Goal: Information Seeking & Learning: Learn about a topic

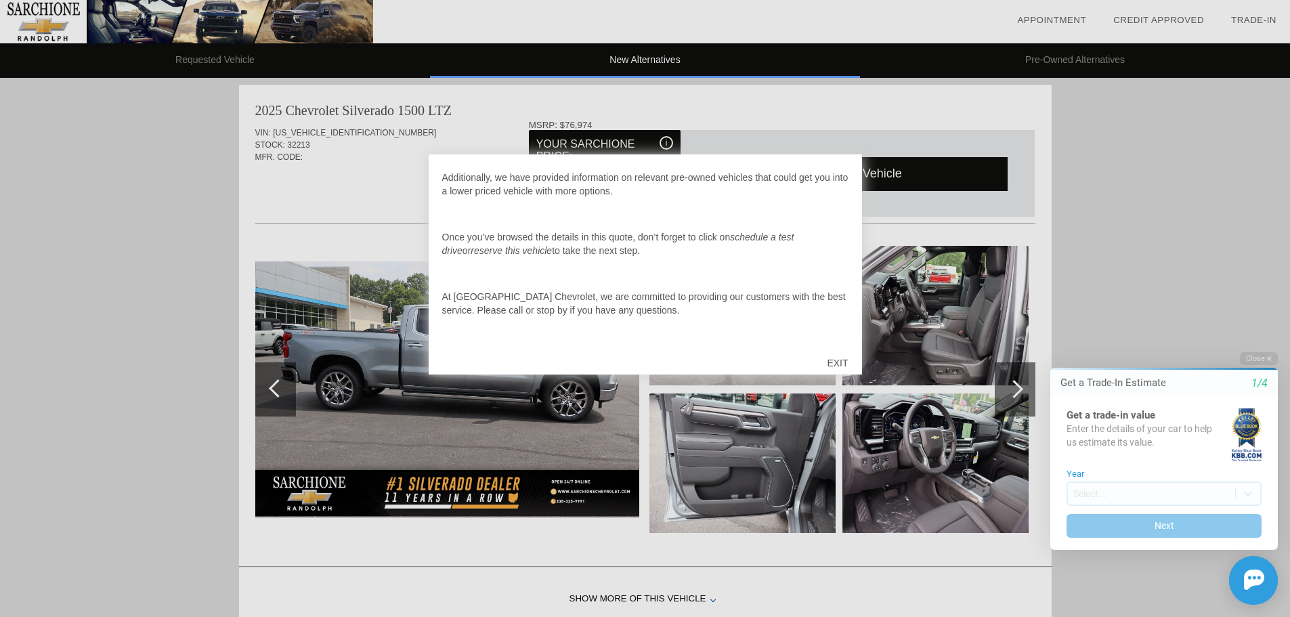
scroll to position [135, 0]
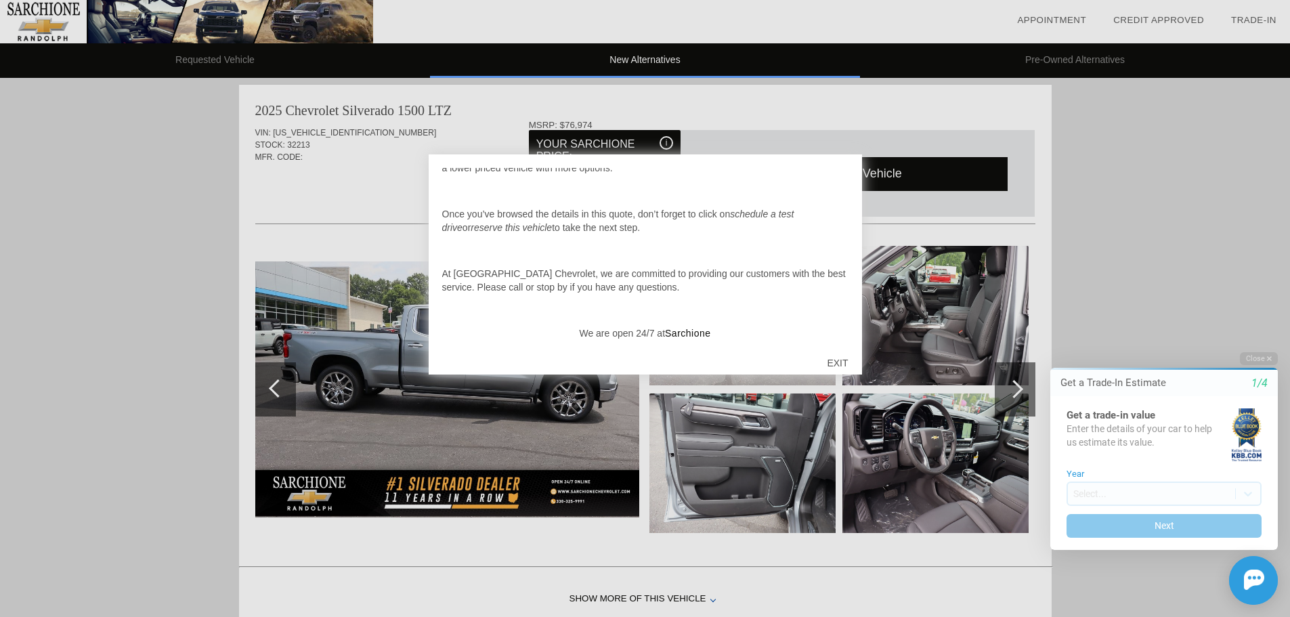
click at [837, 360] on div "EXIT" at bounding box center [837, 363] width 48 height 41
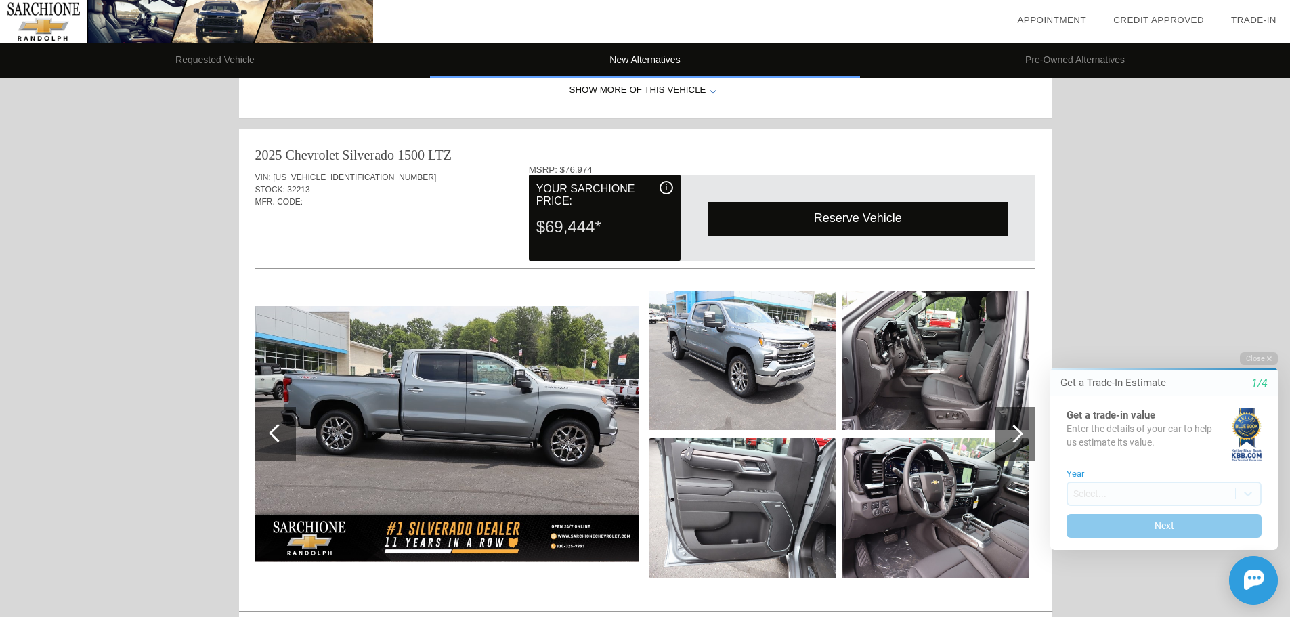
scroll to position [490, 0]
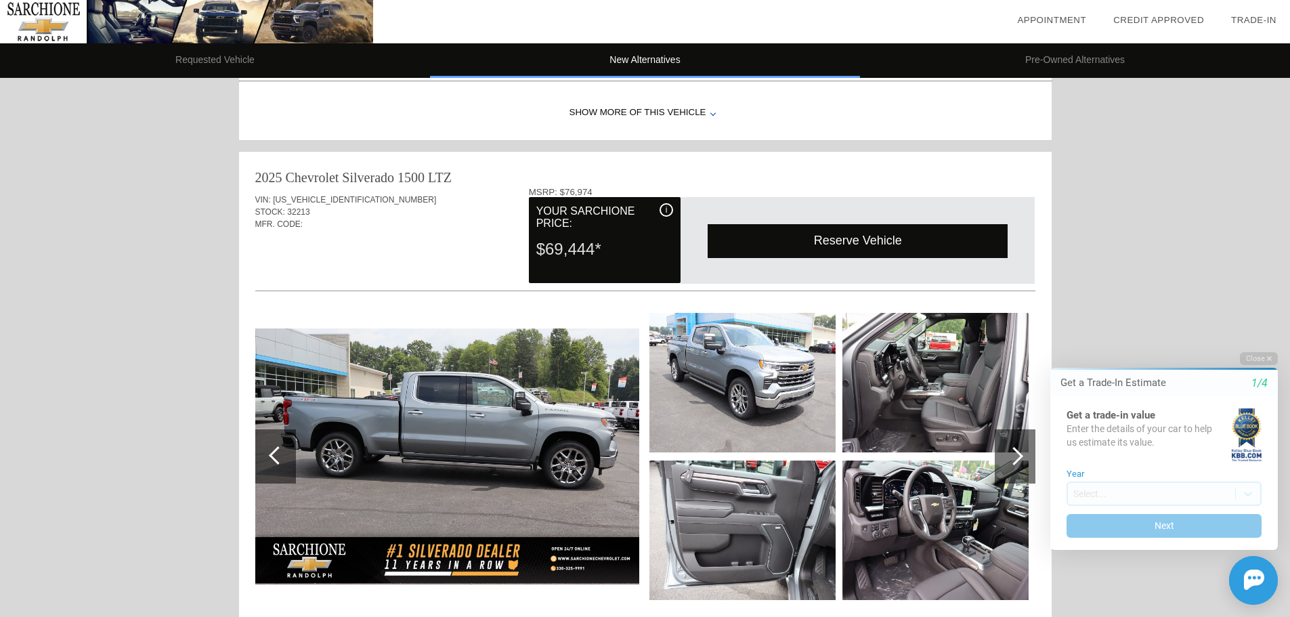
click at [1019, 449] on div at bounding box center [1015, 456] width 41 height 54
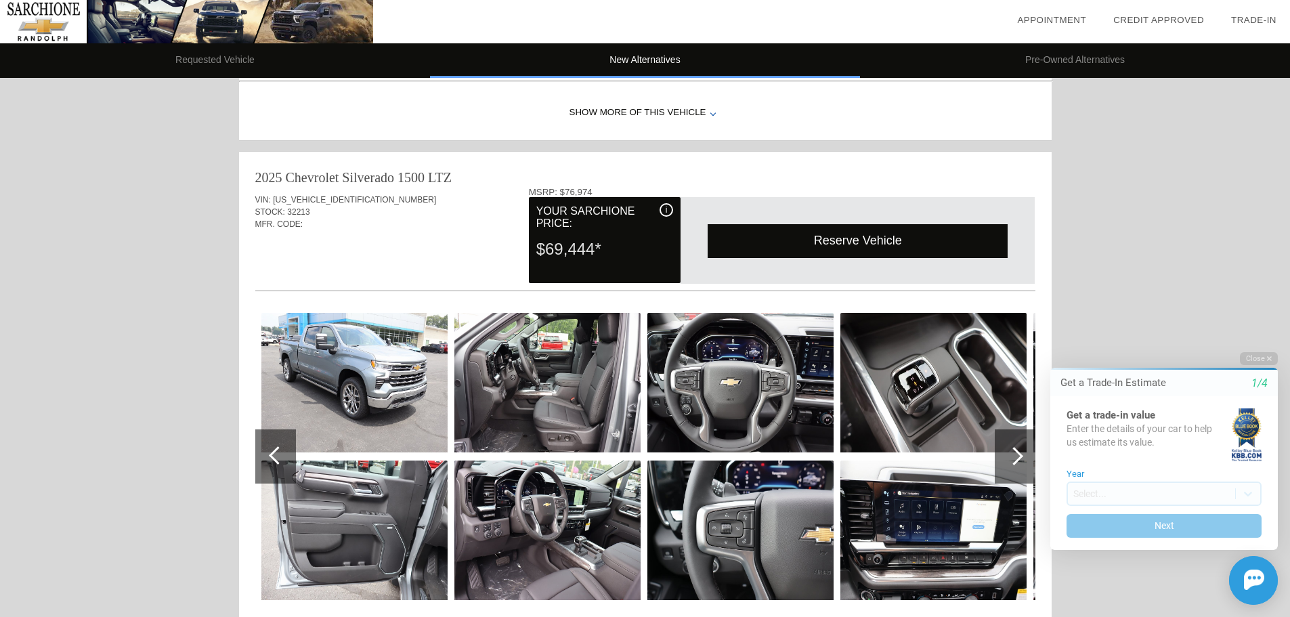
click at [339, 360] on img at bounding box center [354, 382] width 186 height 139
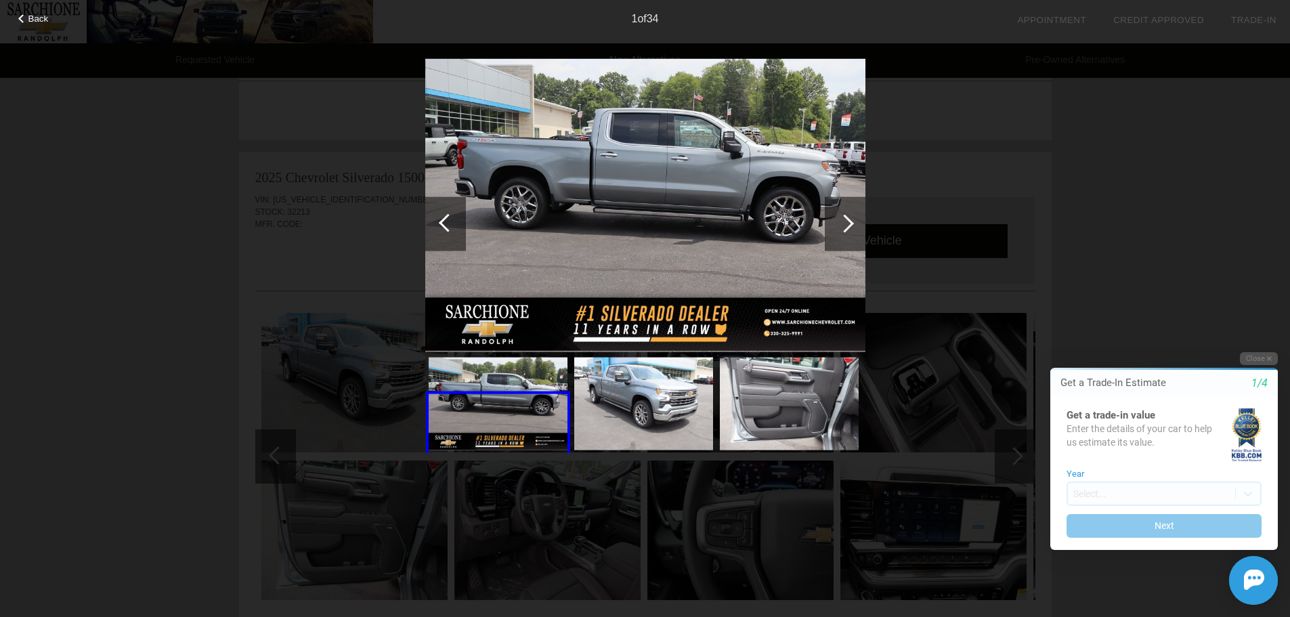
click at [847, 219] on div at bounding box center [845, 223] width 18 height 18
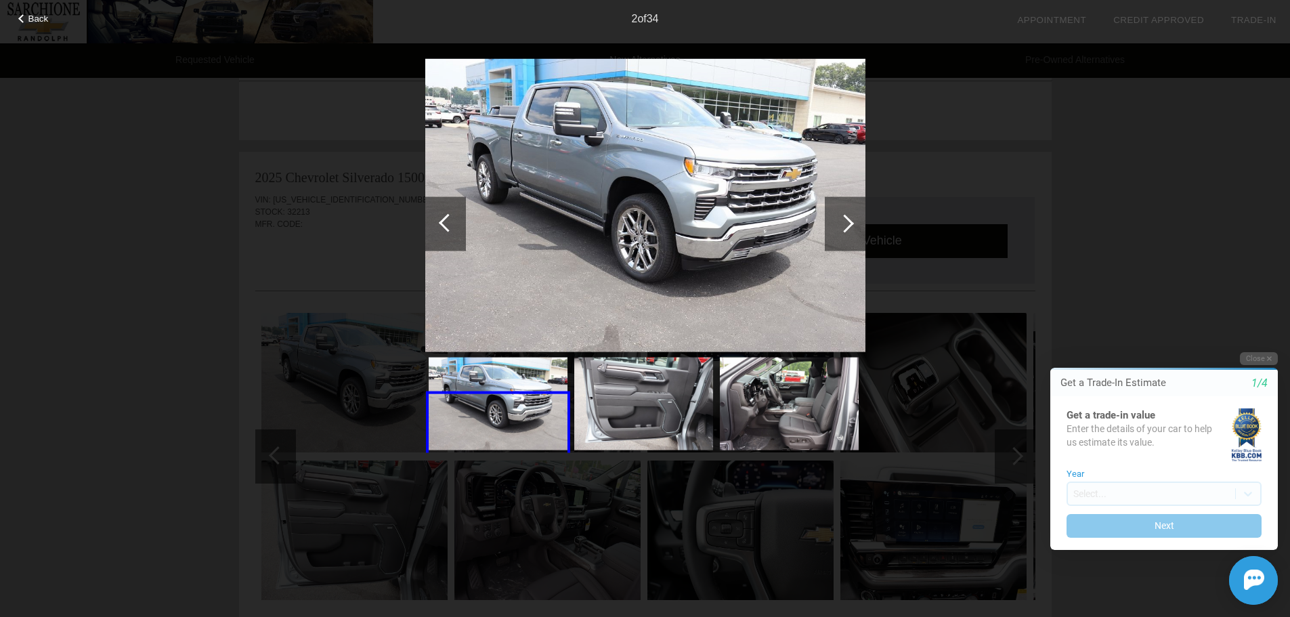
click at [847, 219] on div at bounding box center [845, 223] width 18 height 18
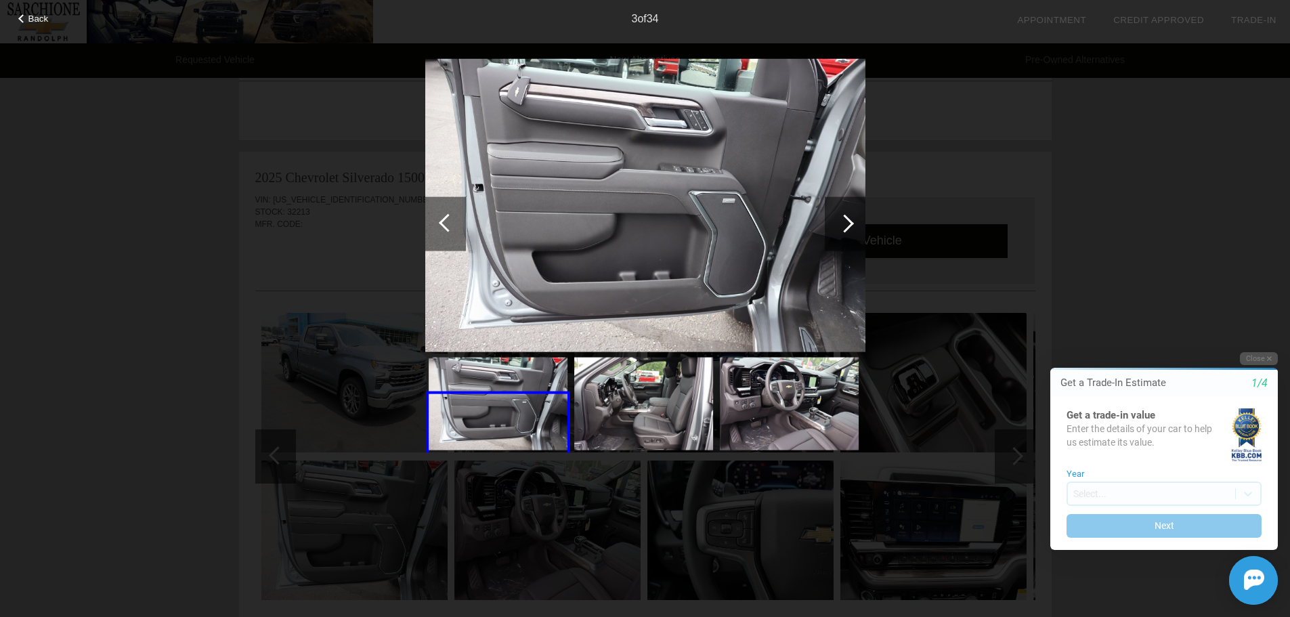
click at [847, 219] on div at bounding box center [845, 223] width 18 height 18
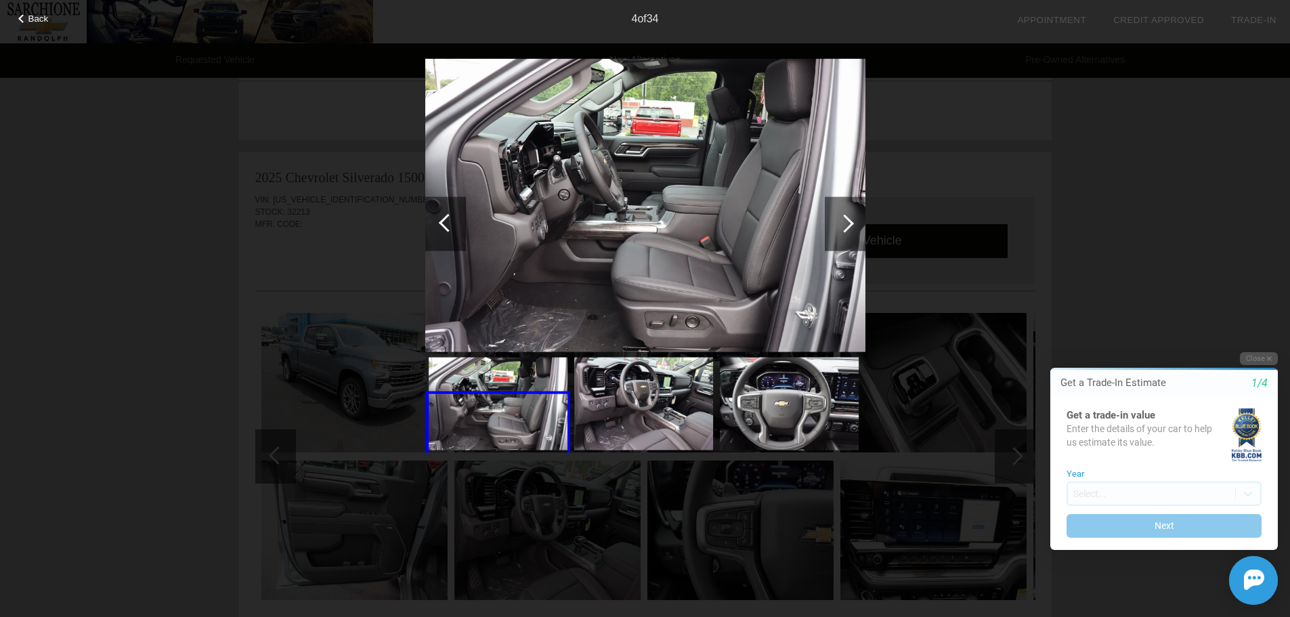
click at [847, 219] on div at bounding box center [845, 223] width 18 height 18
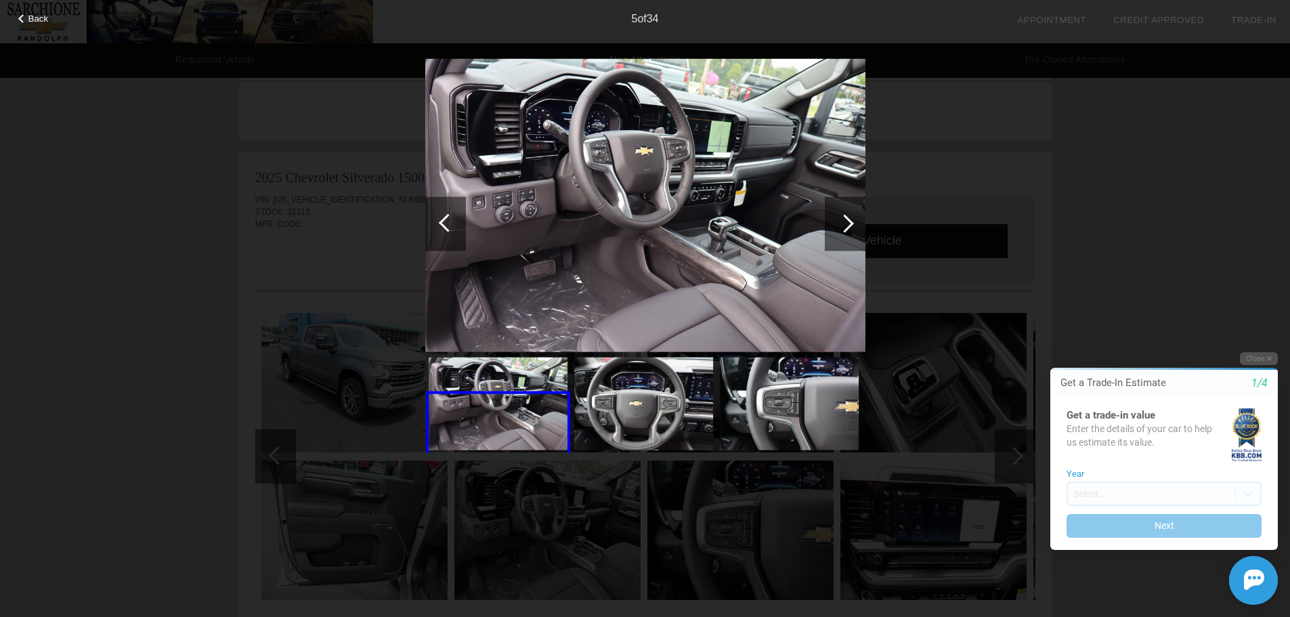
click at [847, 219] on div at bounding box center [845, 223] width 18 height 18
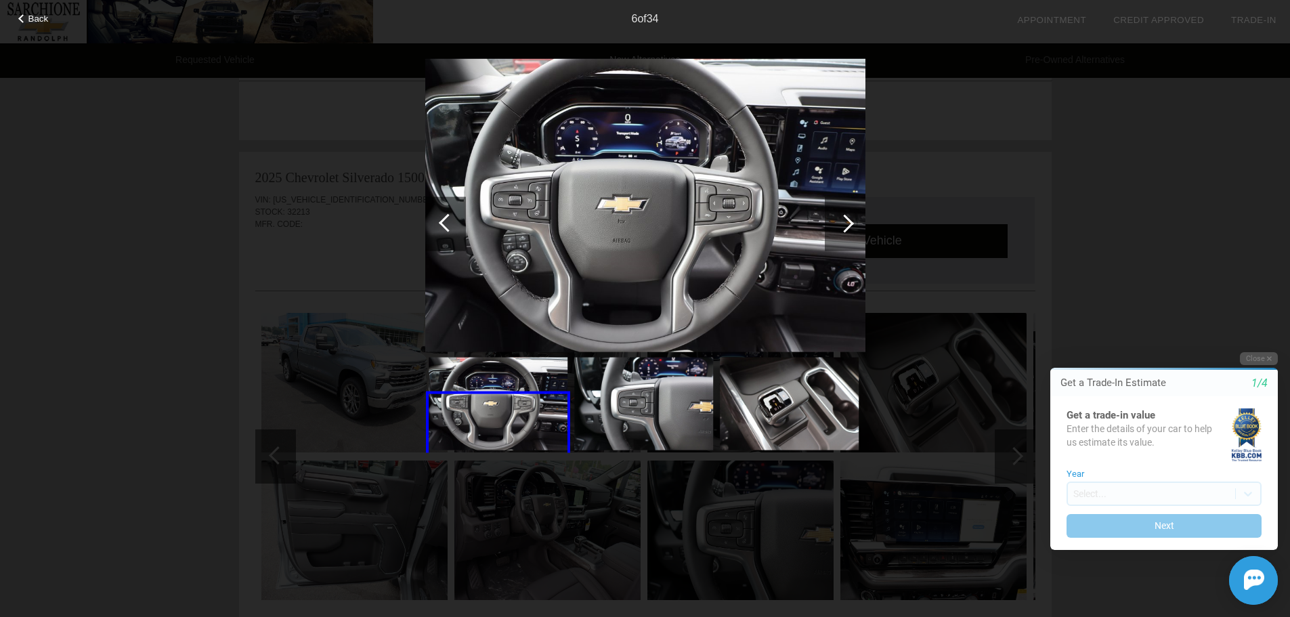
click at [847, 219] on div at bounding box center [845, 223] width 18 height 18
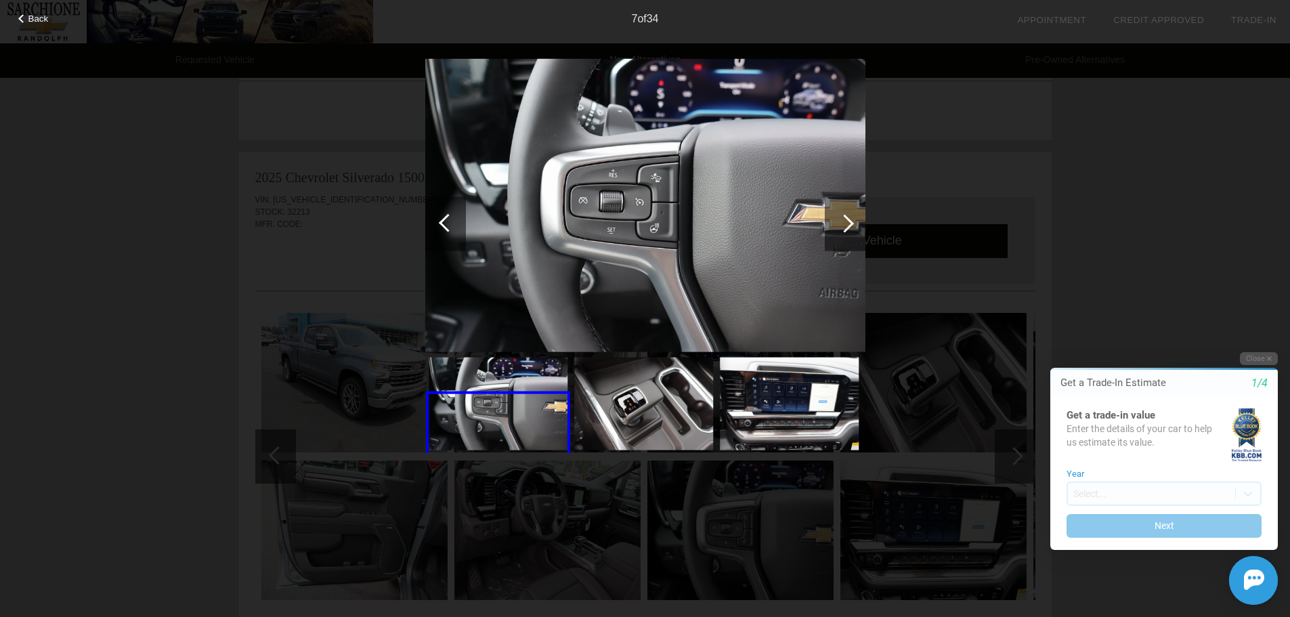
click at [847, 219] on div at bounding box center [845, 223] width 18 height 18
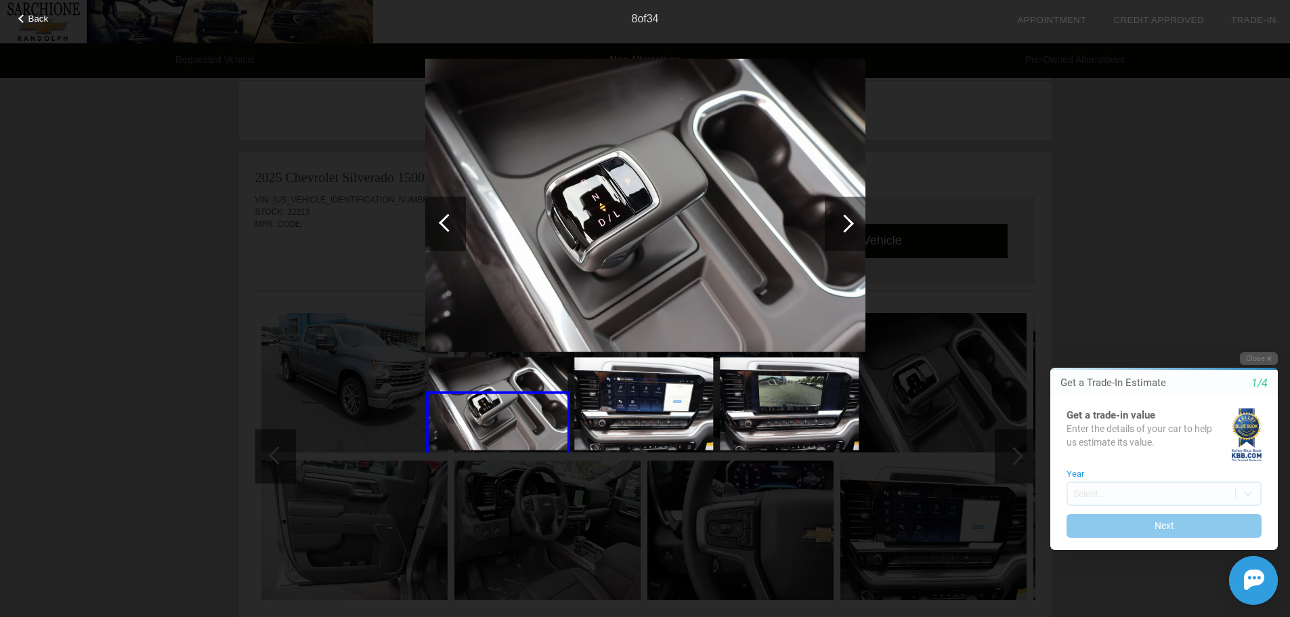
click at [847, 219] on div at bounding box center [845, 223] width 18 height 18
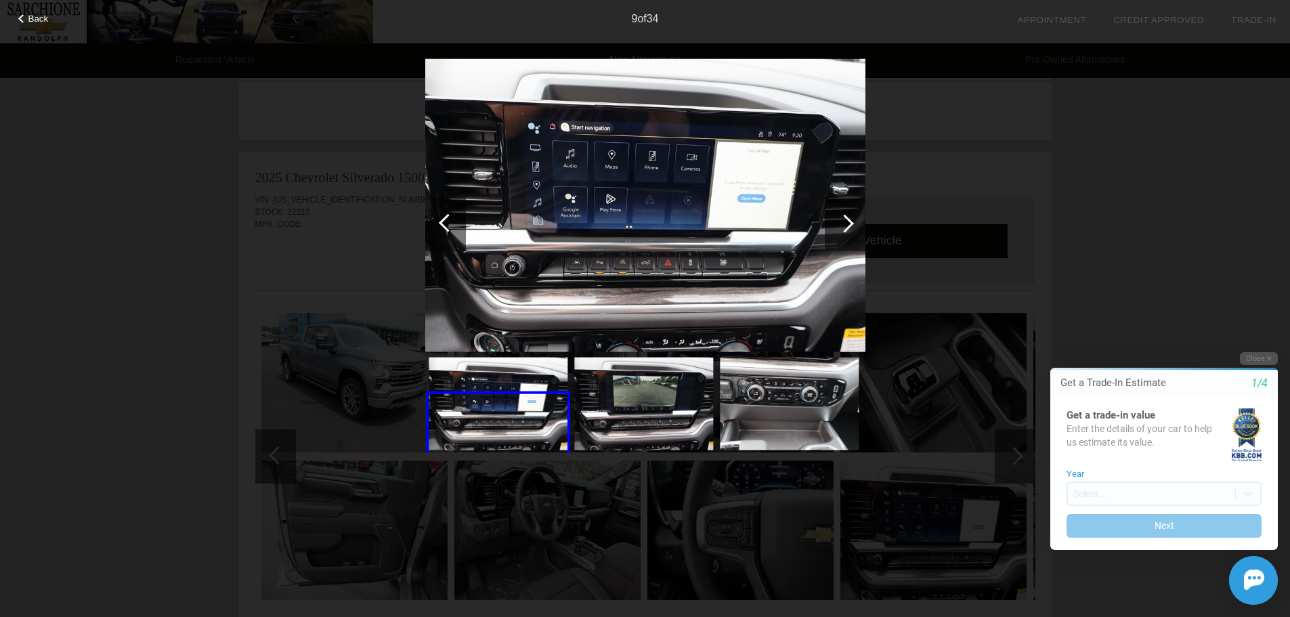
click at [847, 219] on div at bounding box center [845, 223] width 18 height 18
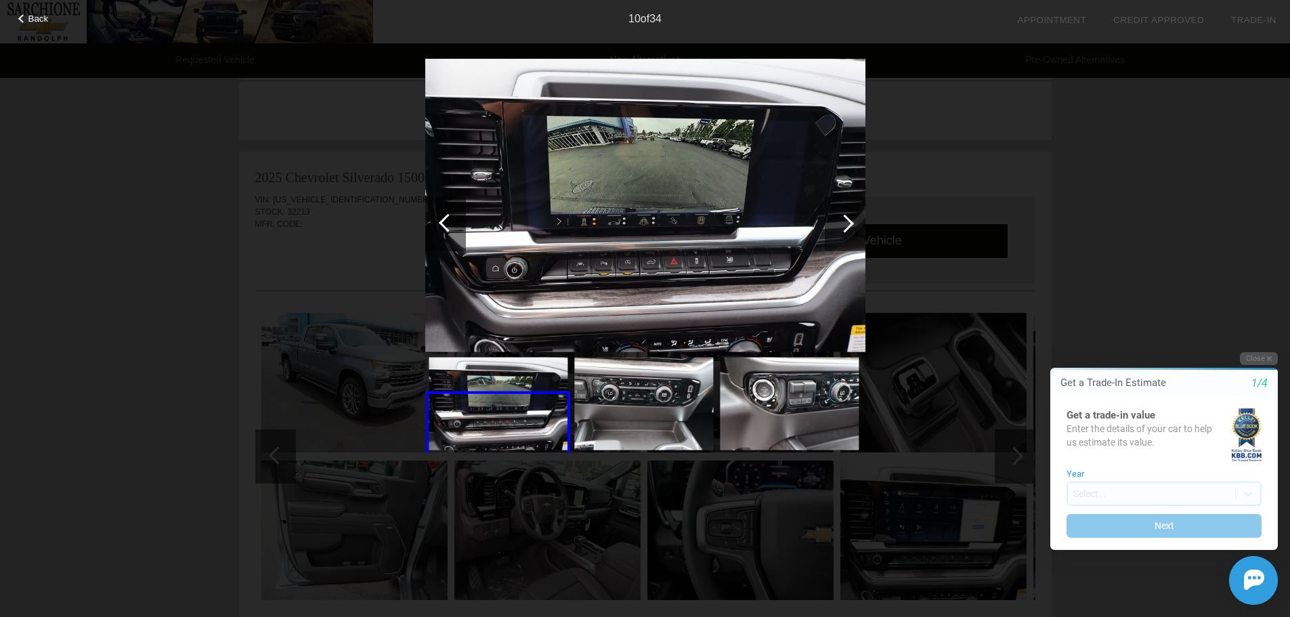
click at [847, 219] on div at bounding box center [845, 223] width 18 height 18
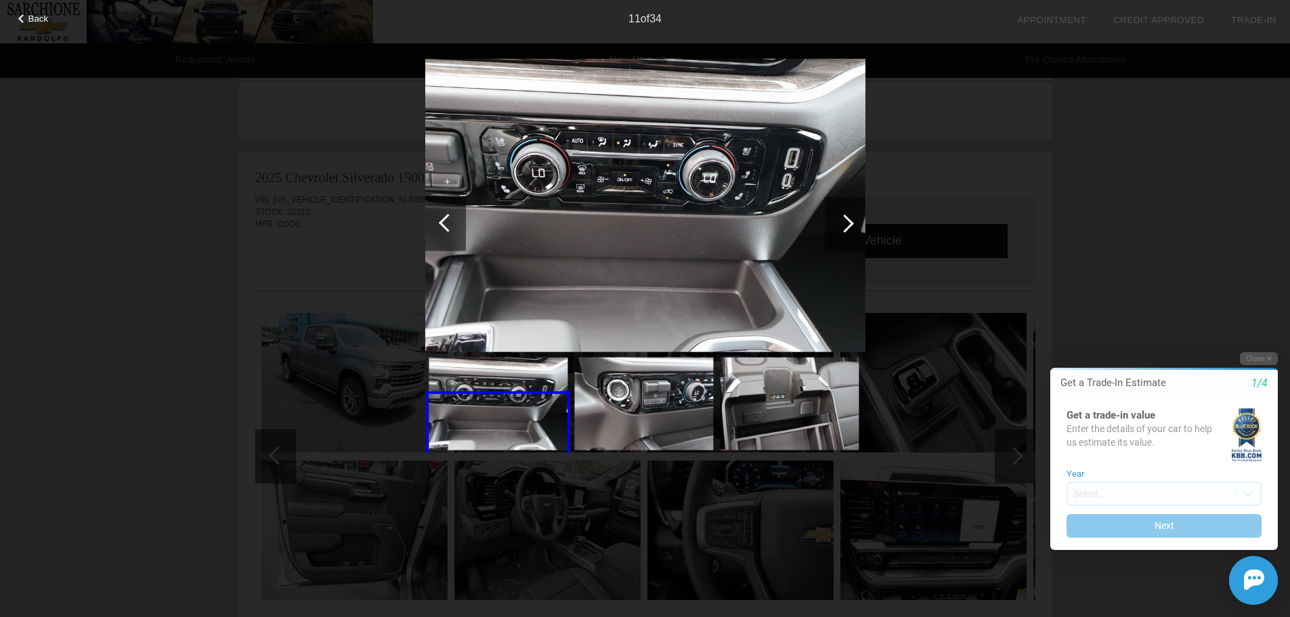
click at [847, 219] on div at bounding box center [845, 223] width 18 height 18
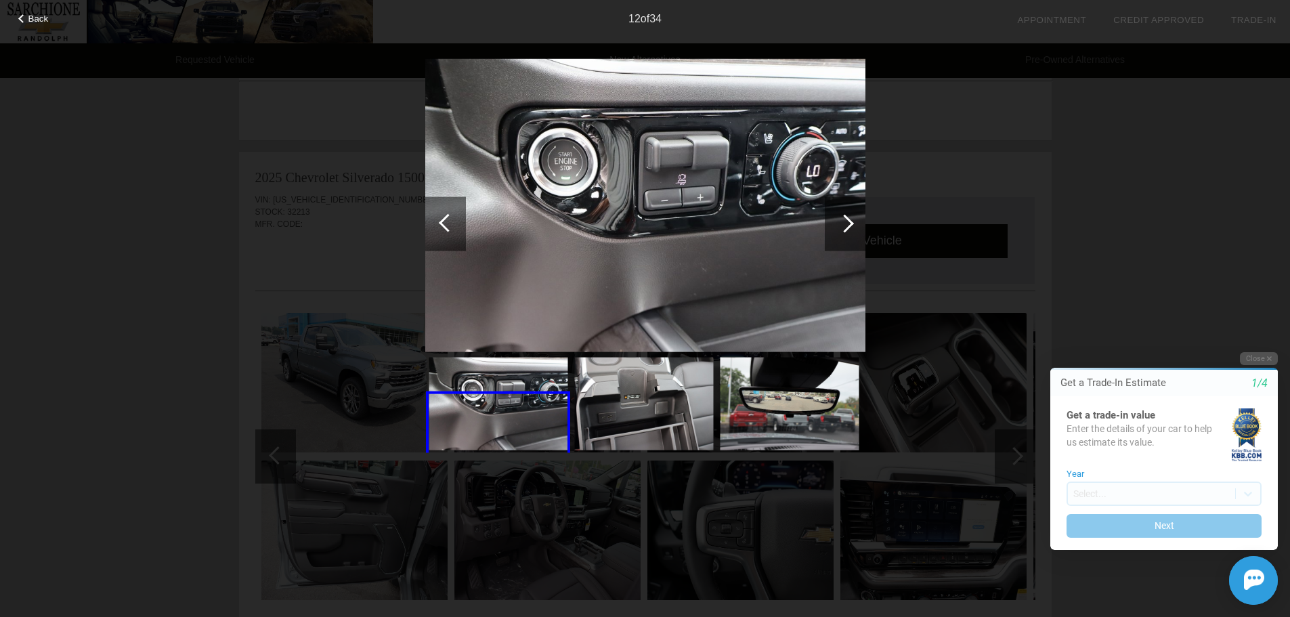
click at [847, 219] on div at bounding box center [845, 223] width 18 height 18
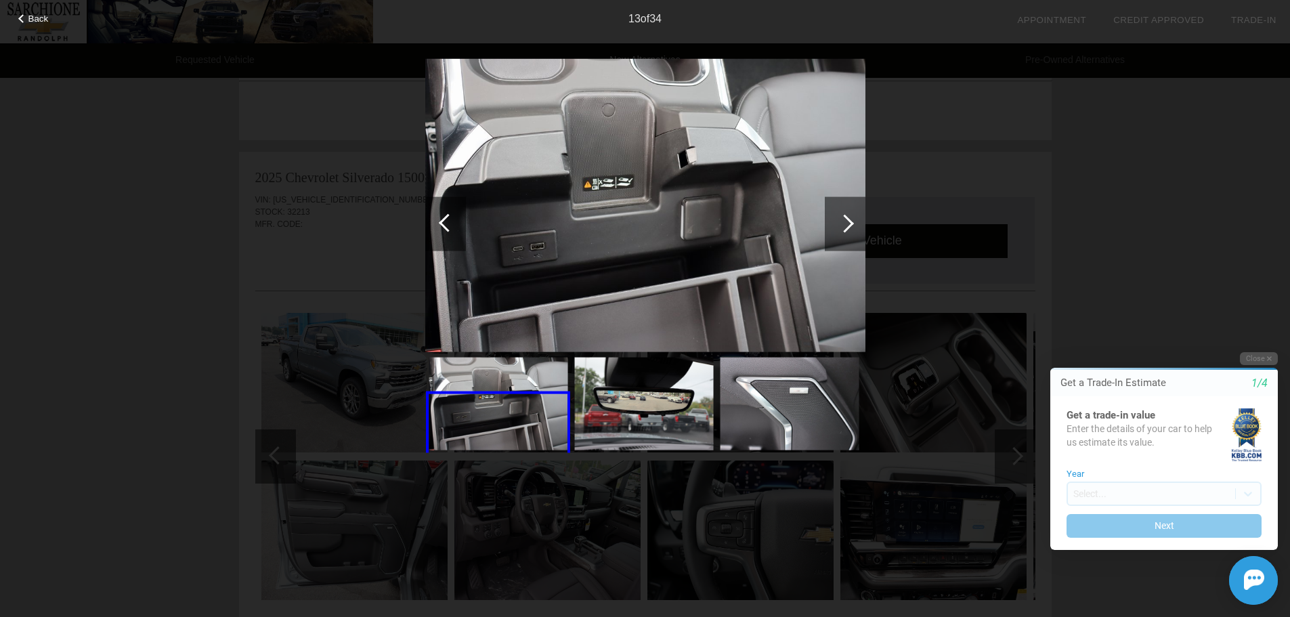
click at [847, 219] on div at bounding box center [845, 223] width 18 height 18
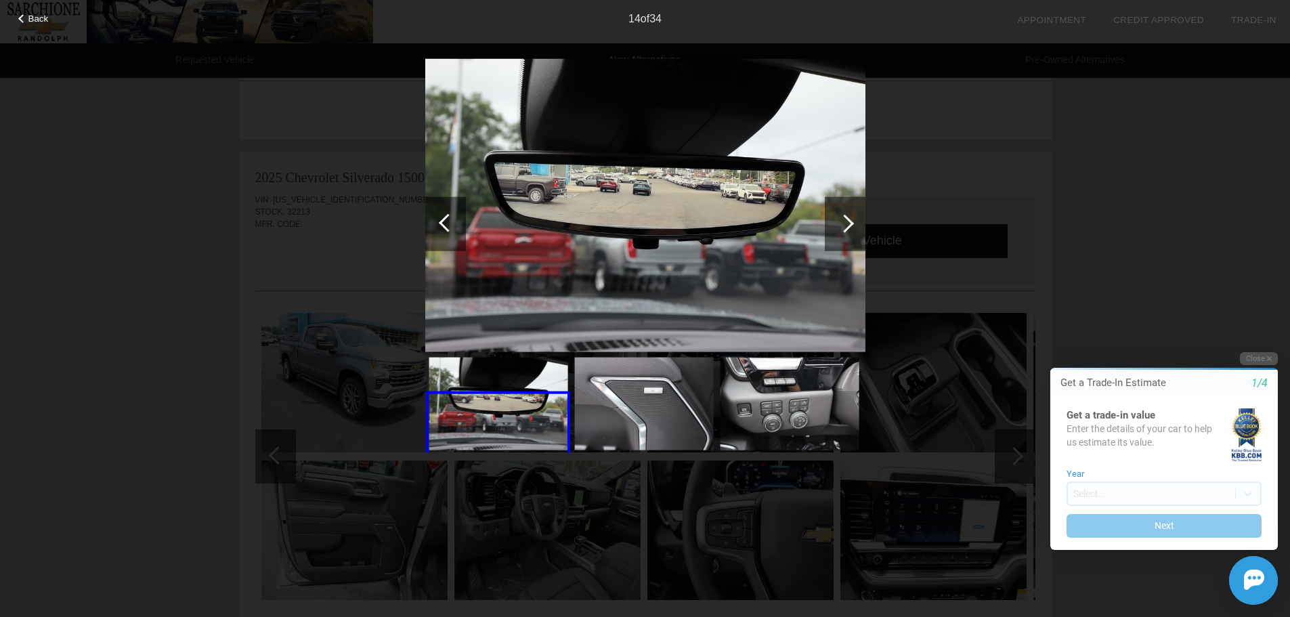
click at [847, 219] on div at bounding box center [845, 223] width 18 height 18
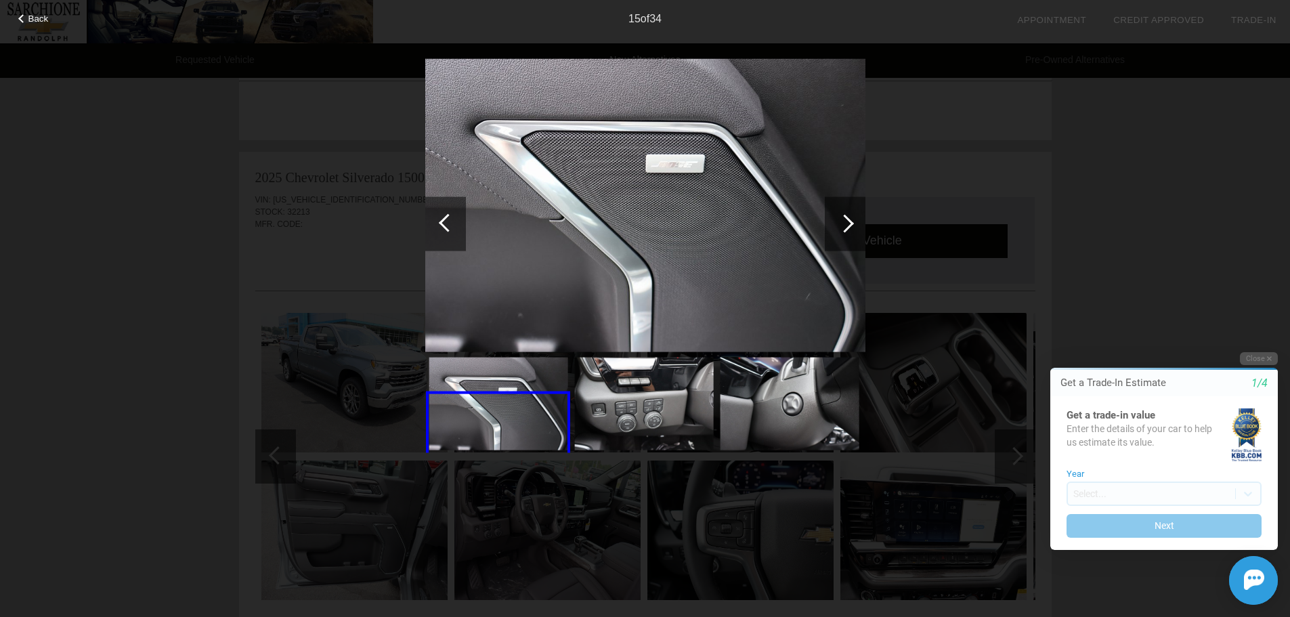
click at [847, 219] on div at bounding box center [845, 223] width 18 height 18
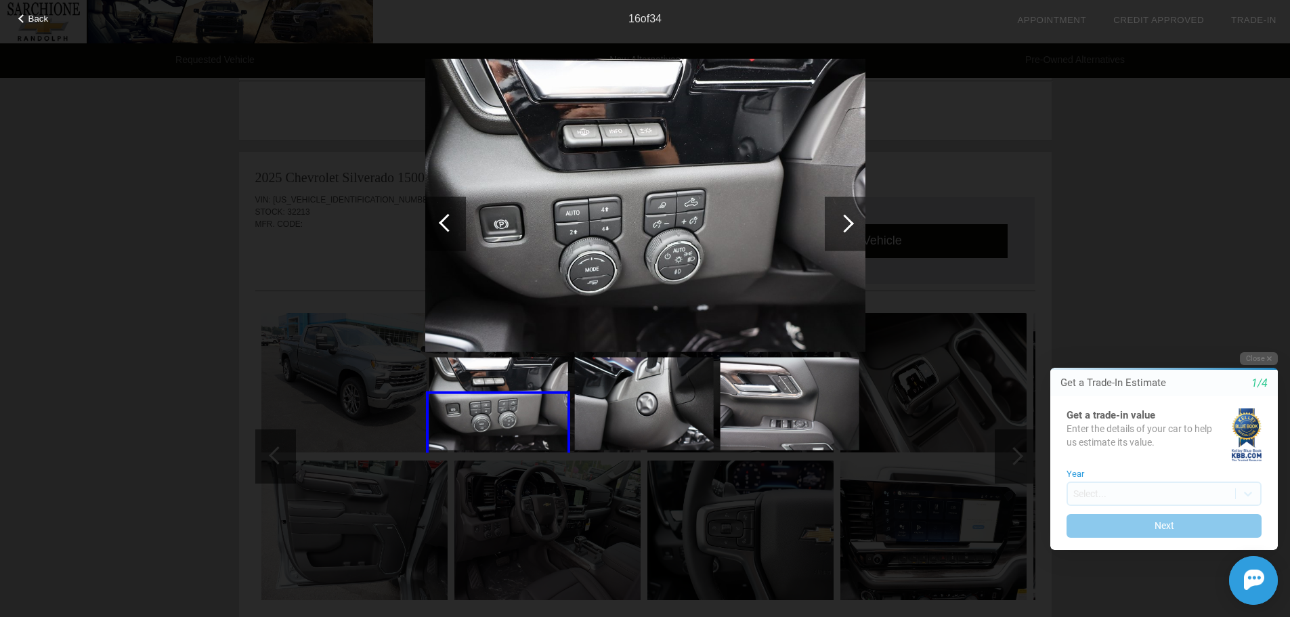
click at [847, 219] on div at bounding box center [845, 223] width 18 height 18
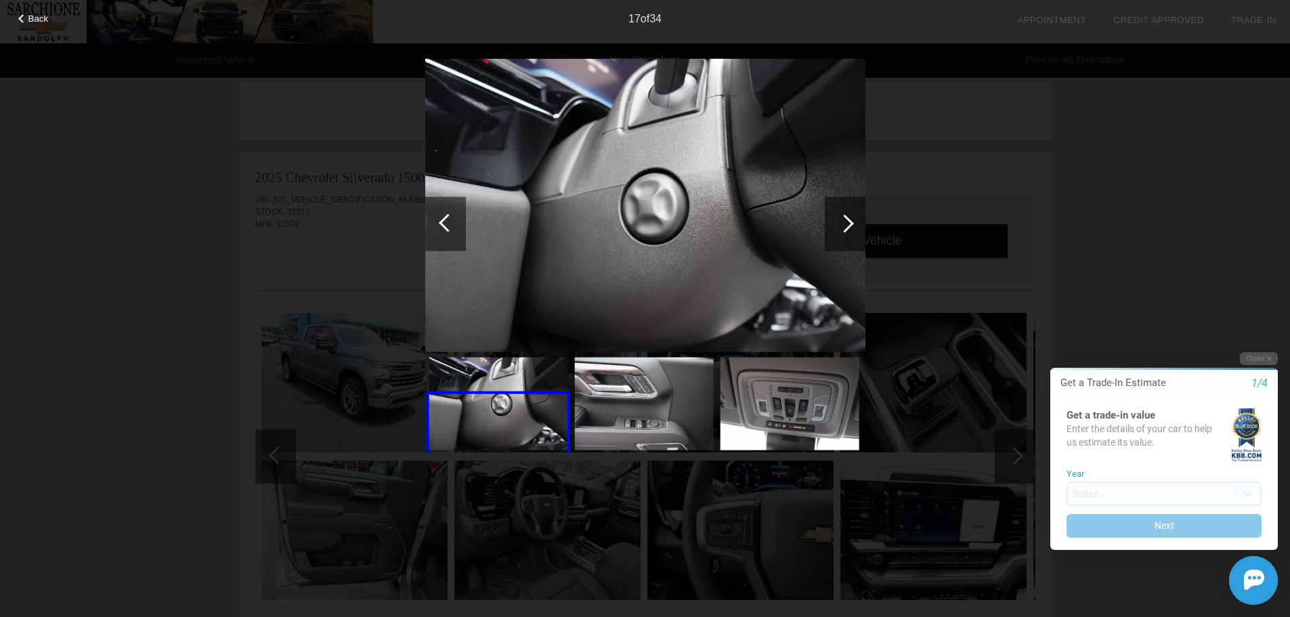
click at [847, 219] on div at bounding box center [845, 223] width 18 height 18
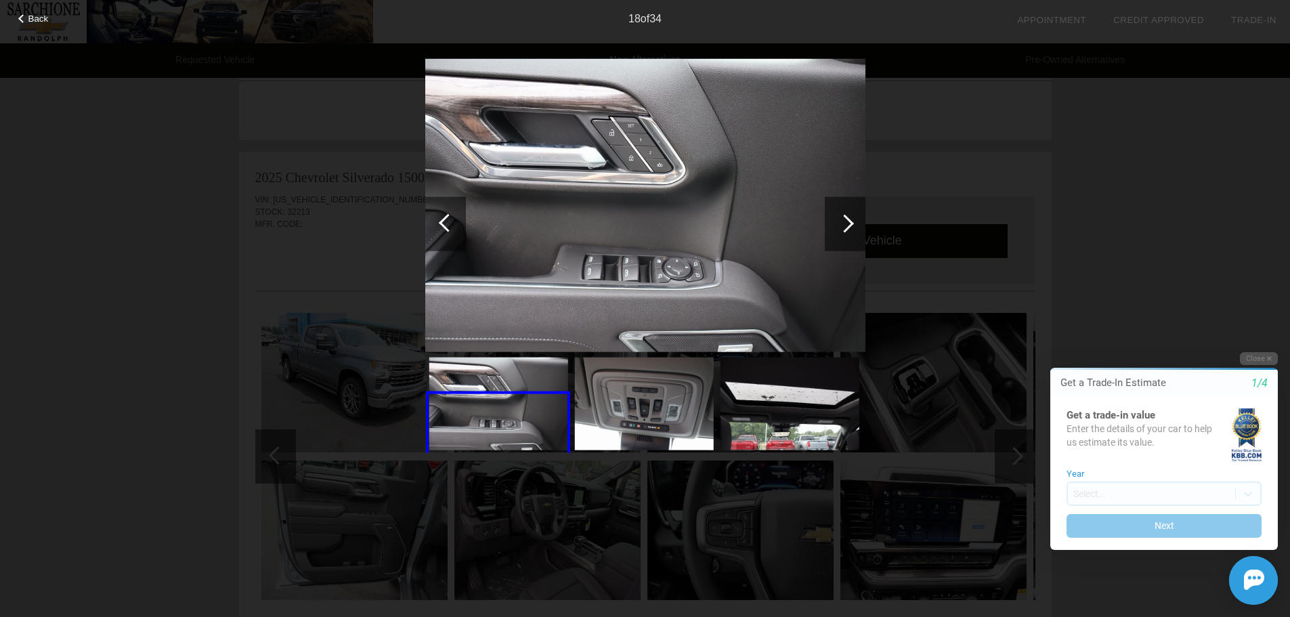
click at [847, 219] on div at bounding box center [845, 223] width 18 height 18
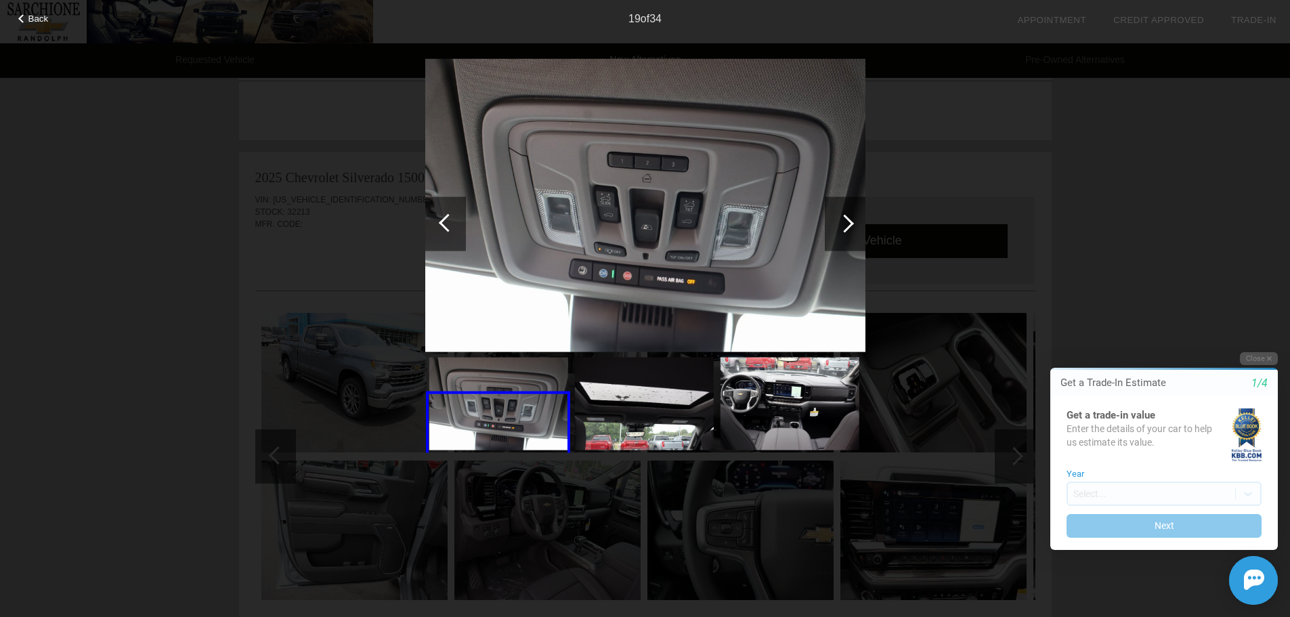
click at [847, 219] on div at bounding box center [845, 223] width 18 height 18
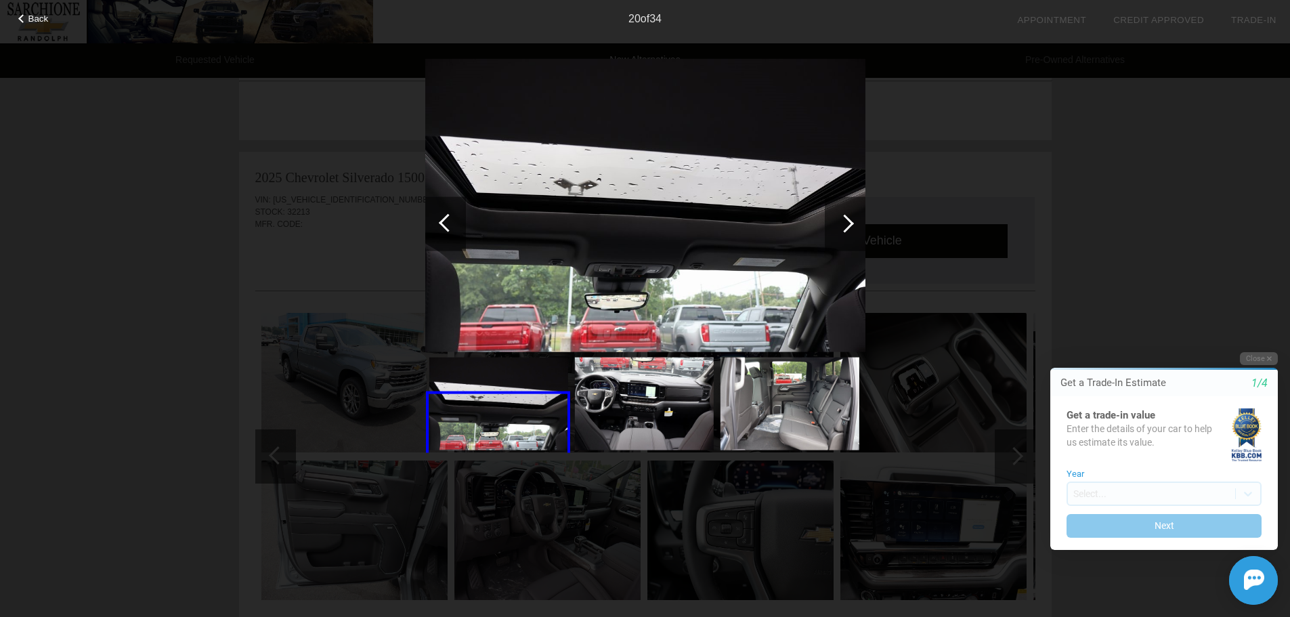
click at [847, 219] on div at bounding box center [845, 223] width 18 height 18
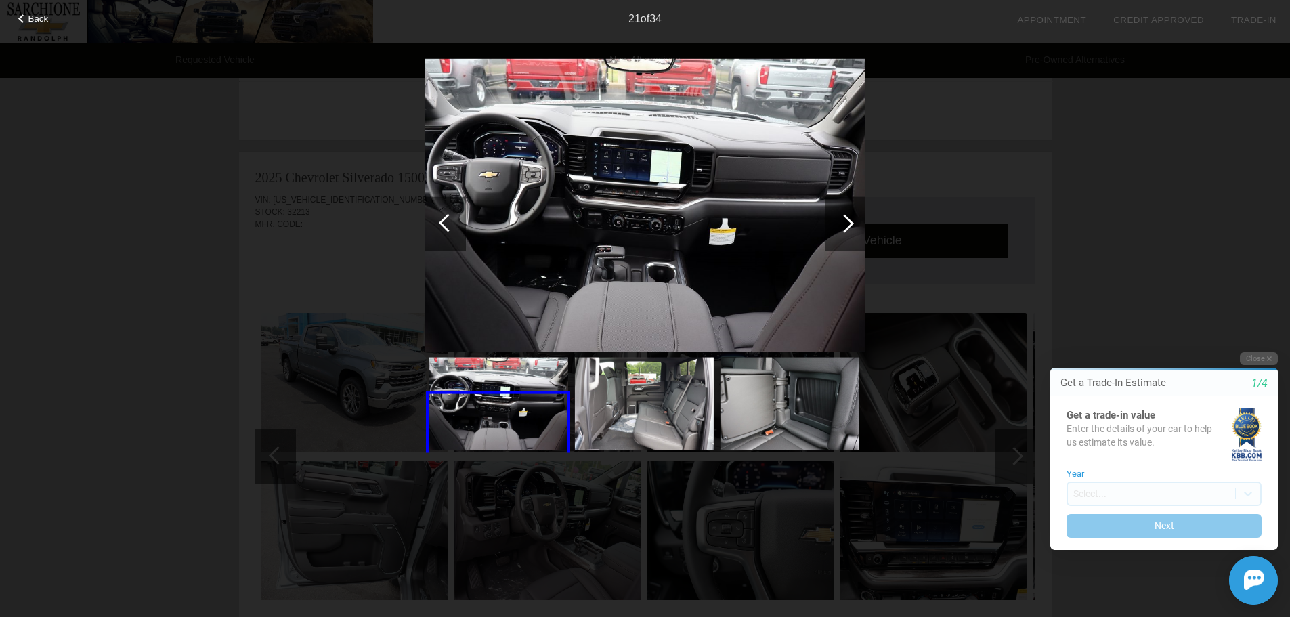
click at [847, 219] on div at bounding box center [845, 223] width 18 height 18
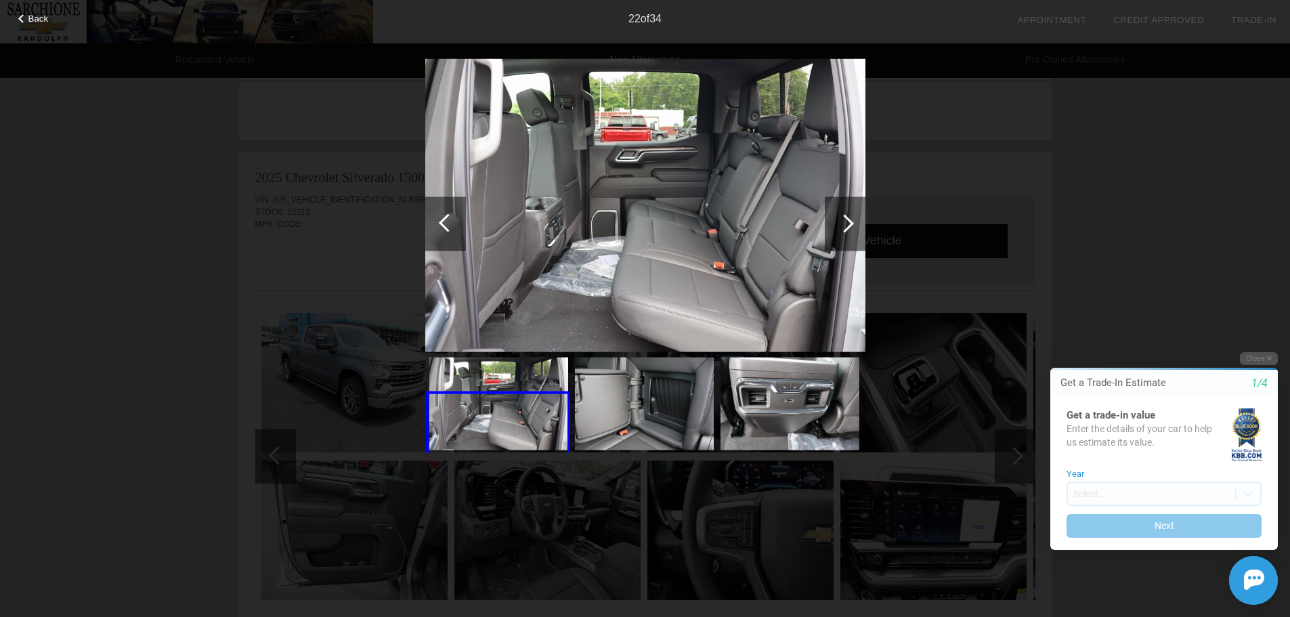
click at [847, 219] on div at bounding box center [845, 223] width 18 height 18
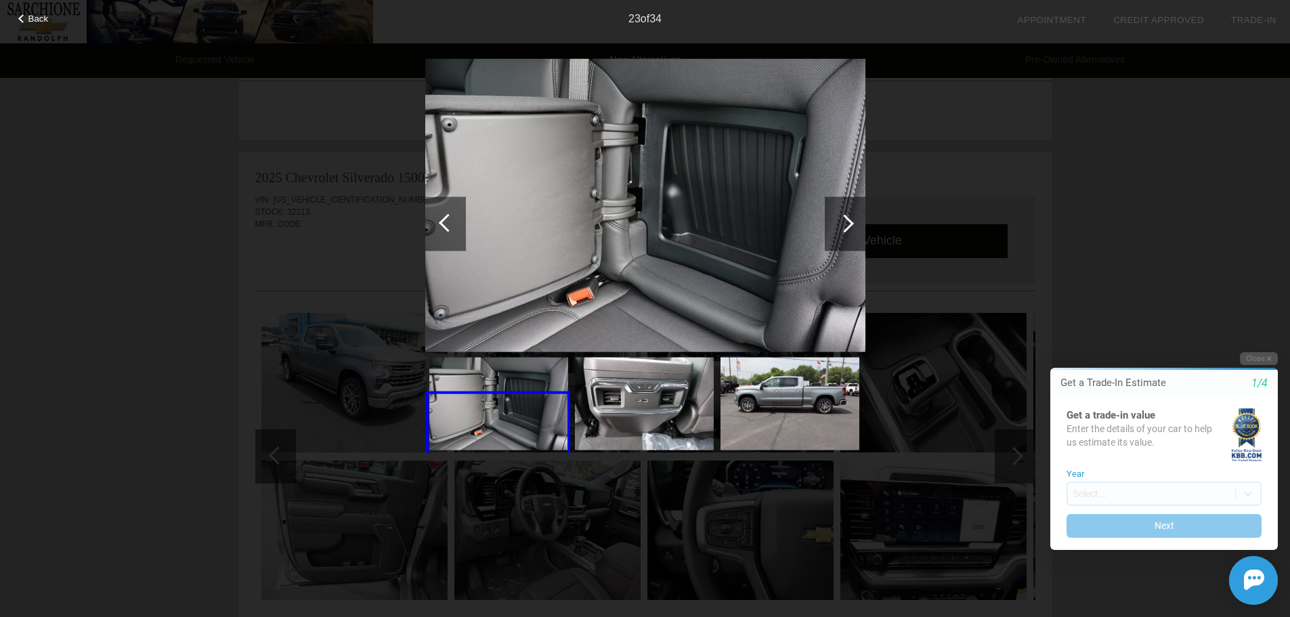
click at [847, 219] on div at bounding box center [845, 223] width 18 height 18
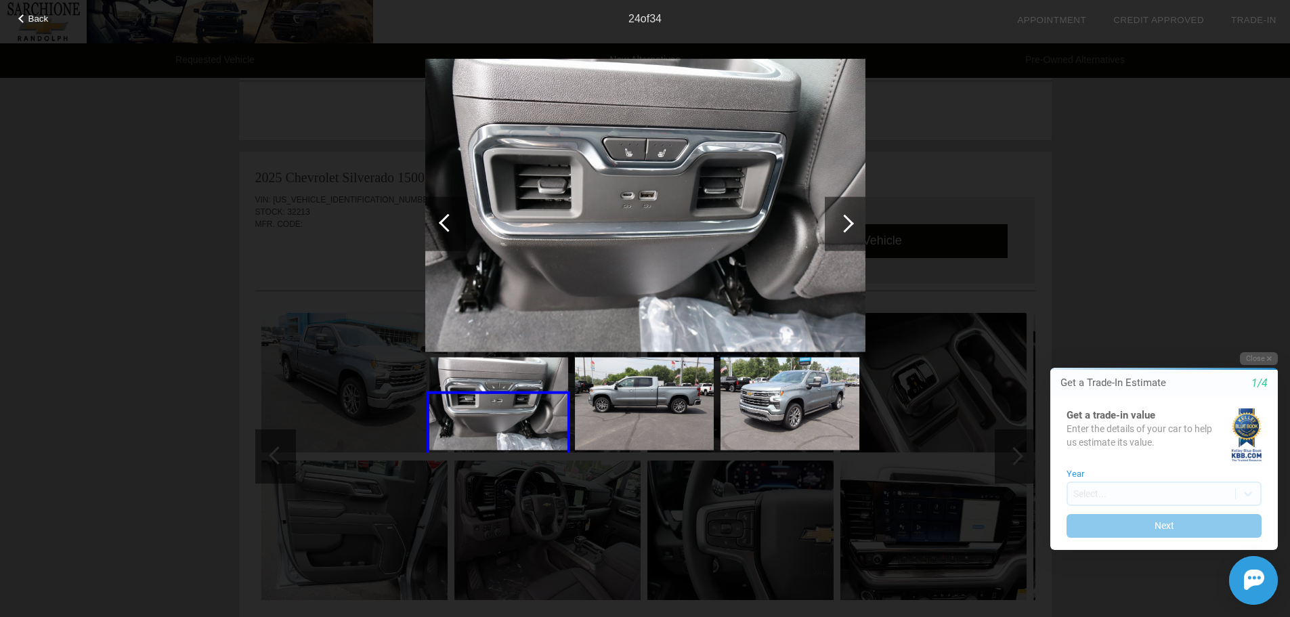
click at [847, 219] on div at bounding box center [845, 223] width 18 height 18
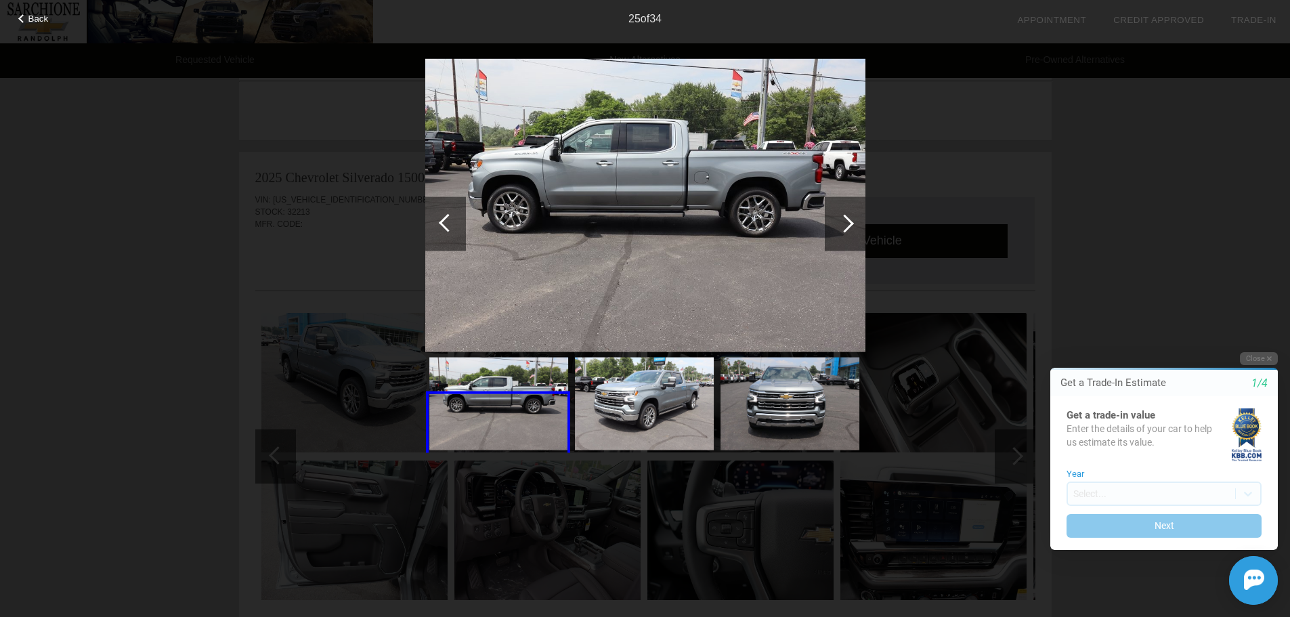
click at [847, 219] on div at bounding box center [845, 223] width 18 height 18
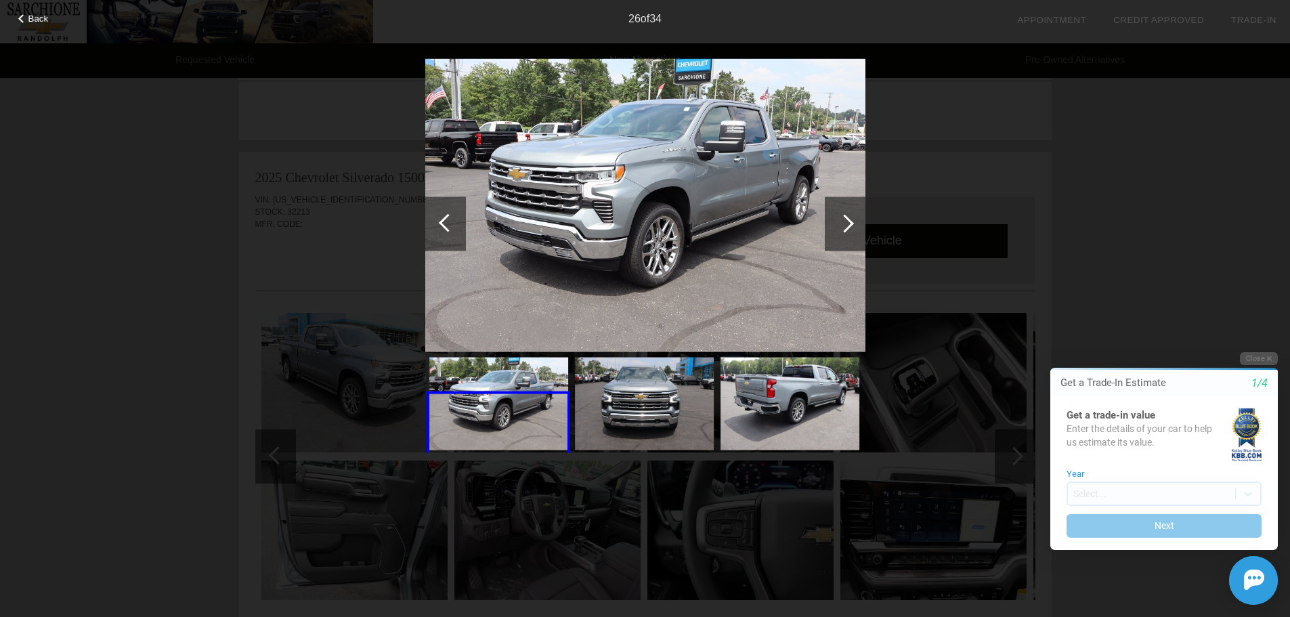
click at [847, 219] on div at bounding box center [845, 223] width 18 height 18
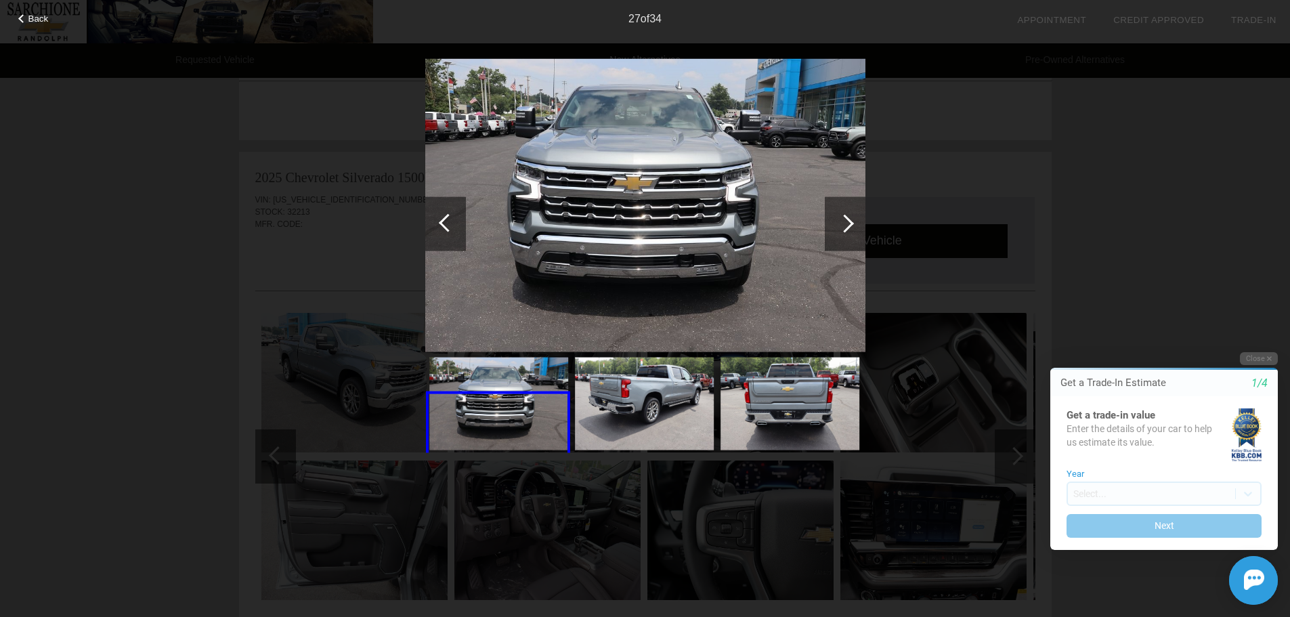
click at [847, 219] on div at bounding box center [845, 223] width 18 height 18
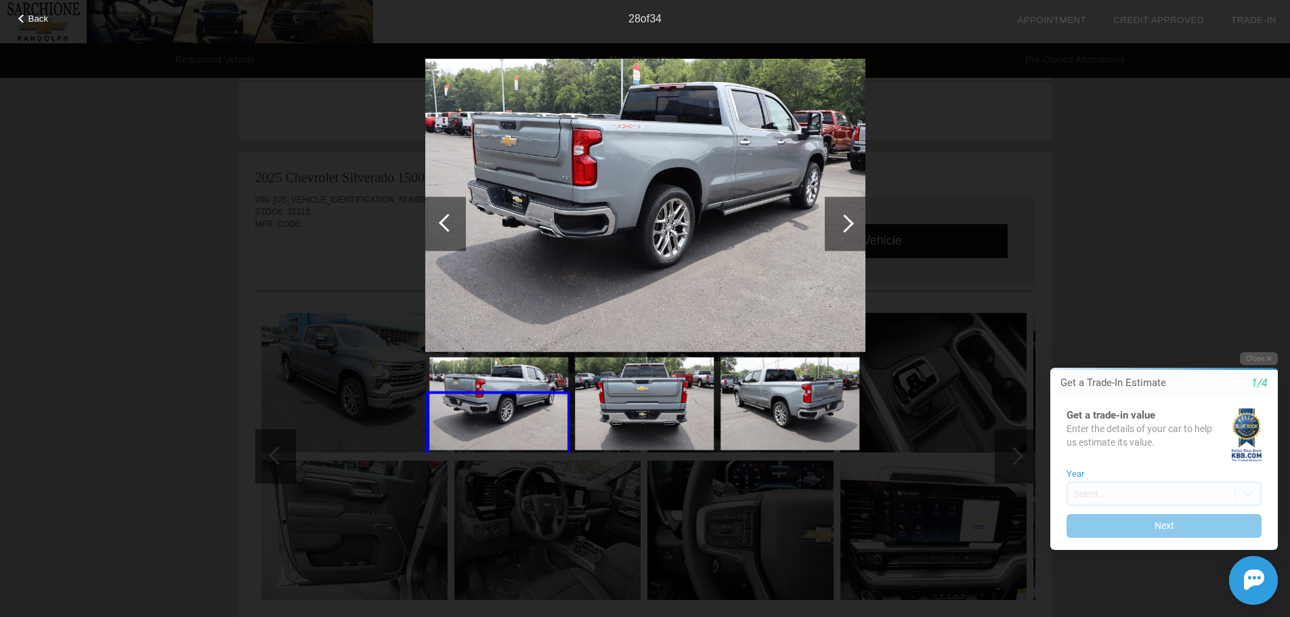
click at [847, 219] on div at bounding box center [845, 223] width 18 height 18
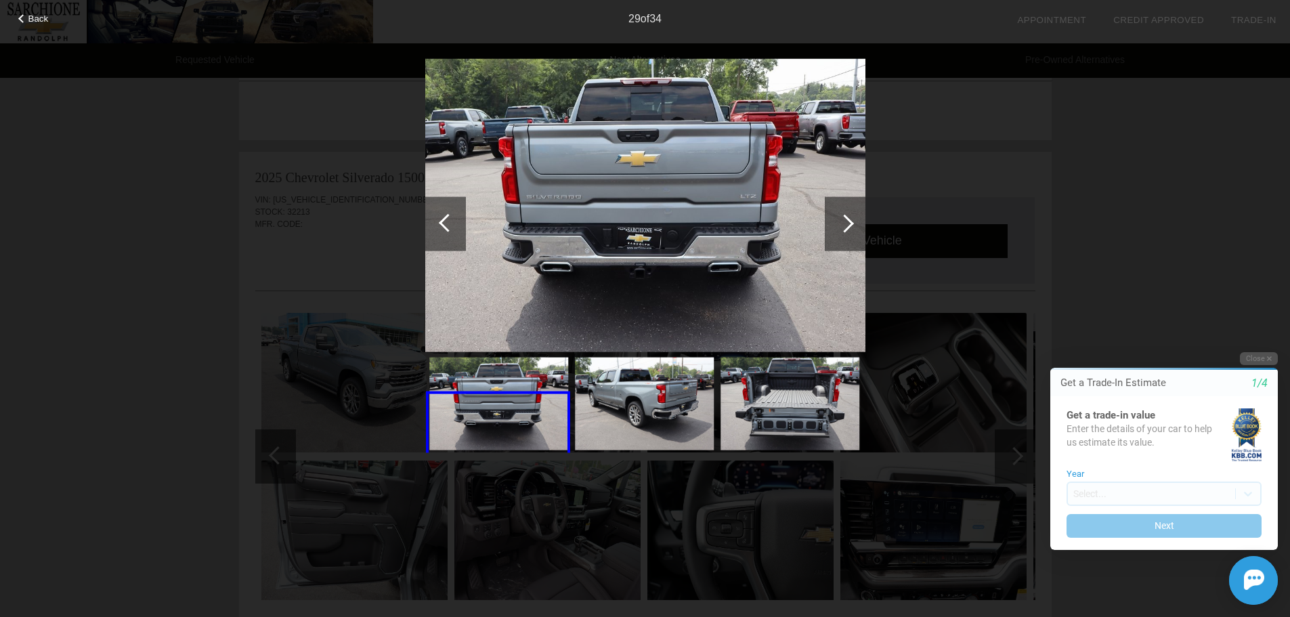
click at [847, 219] on div at bounding box center [845, 223] width 18 height 18
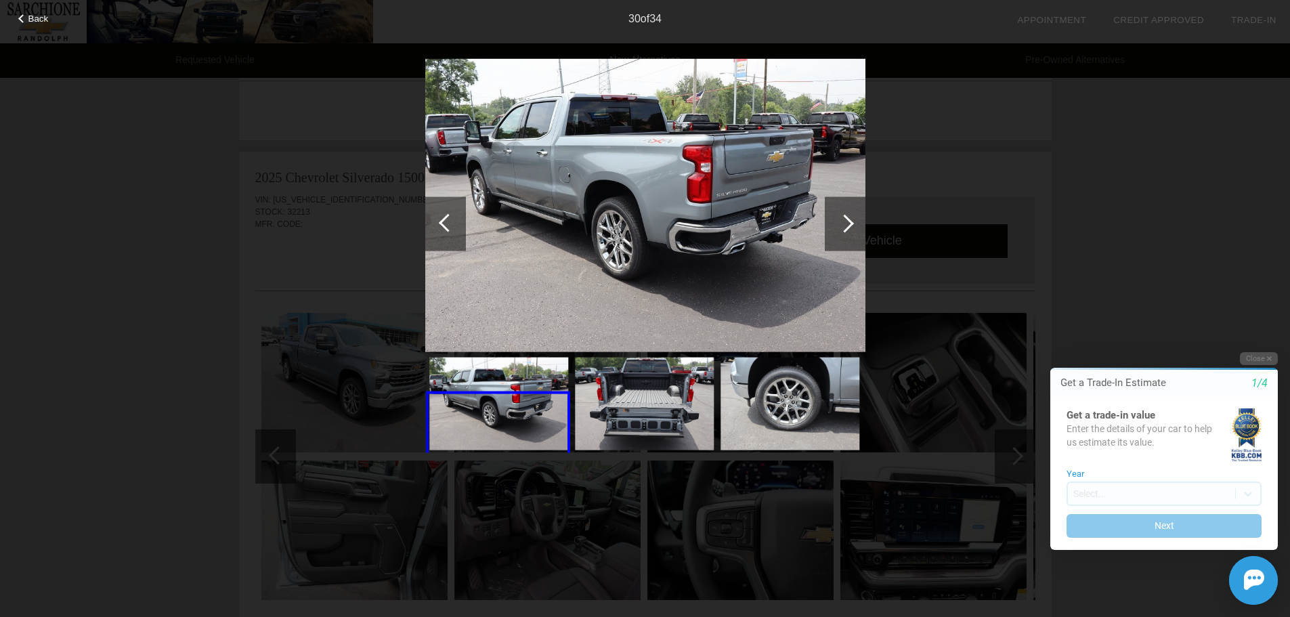
click at [847, 219] on div at bounding box center [845, 223] width 18 height 18
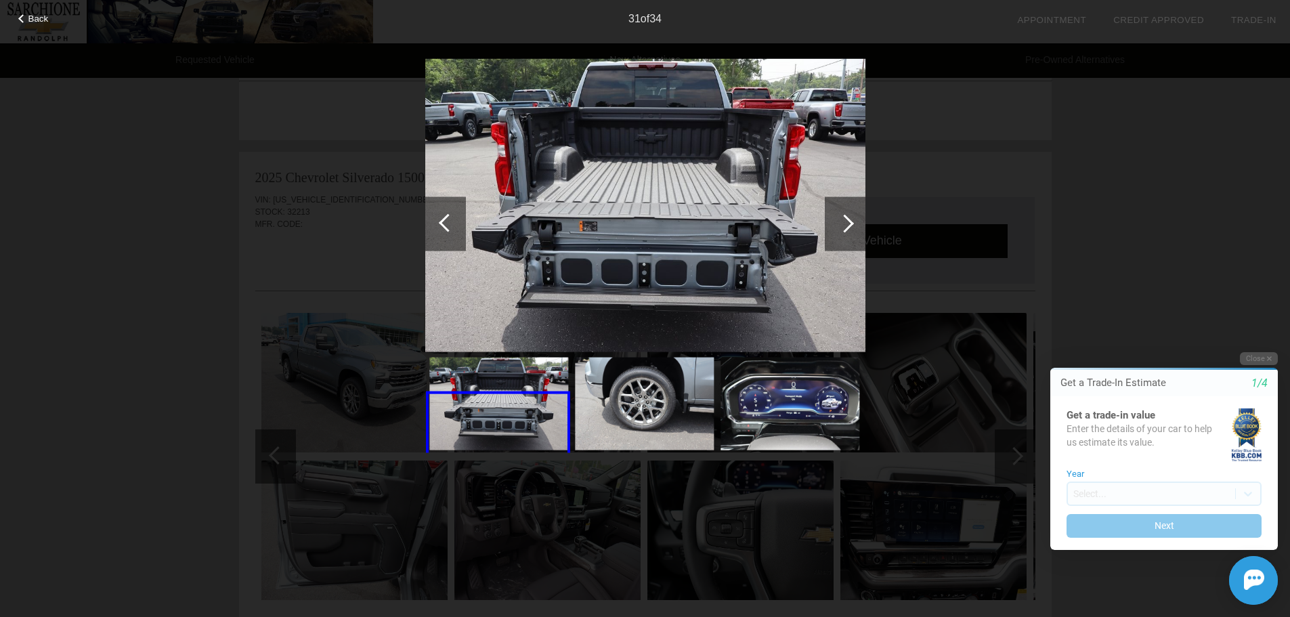
click at [847, 219] on div at bounding box center [845, 223] width 18 height 18
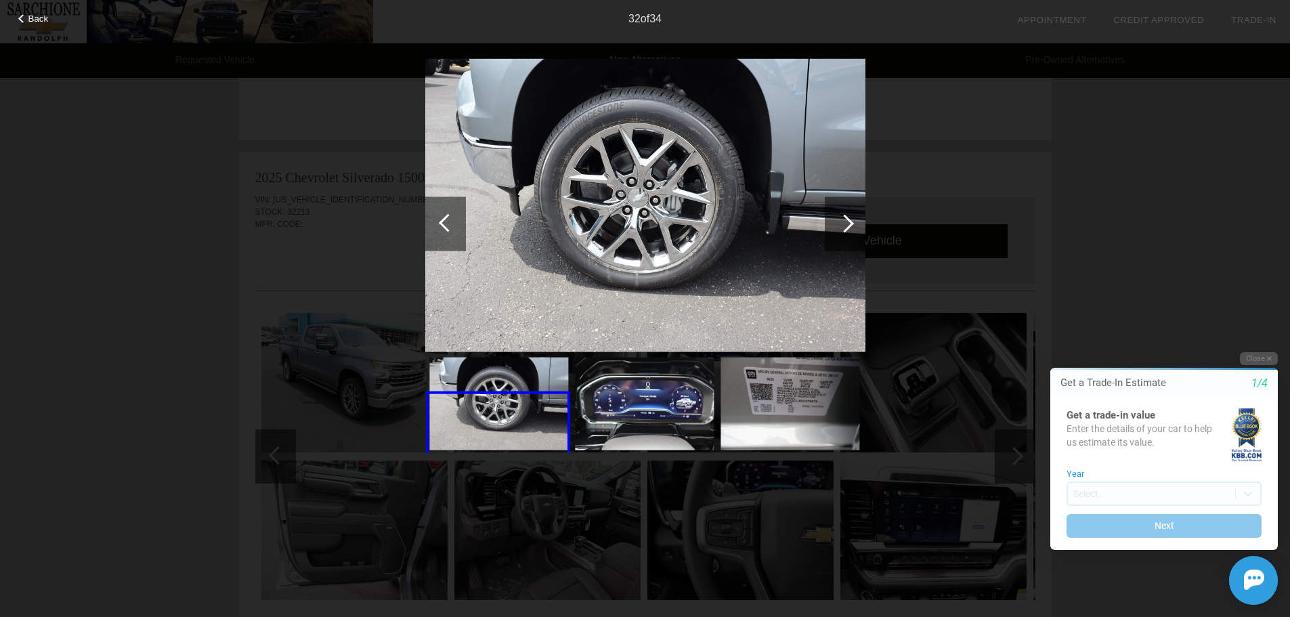
click at [847, 219] on div at bounding box center [845, 223] width 18 height 18
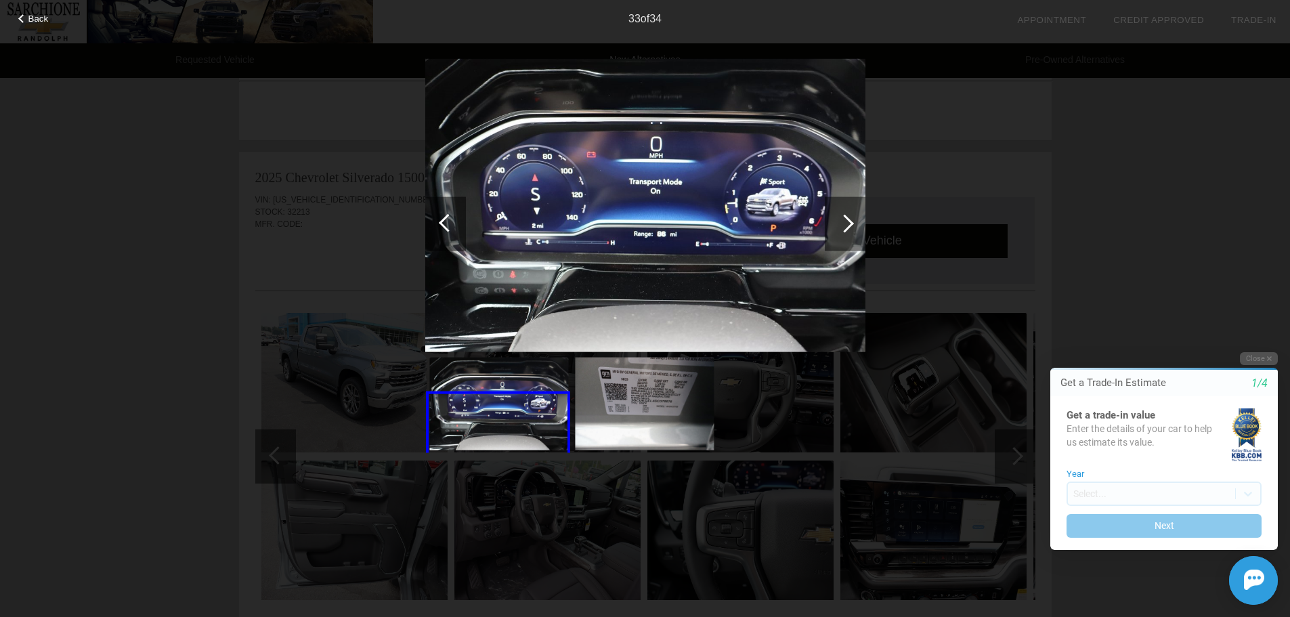
click at [847, 219] on div at bounding box center [845, 223] width 18 height 18
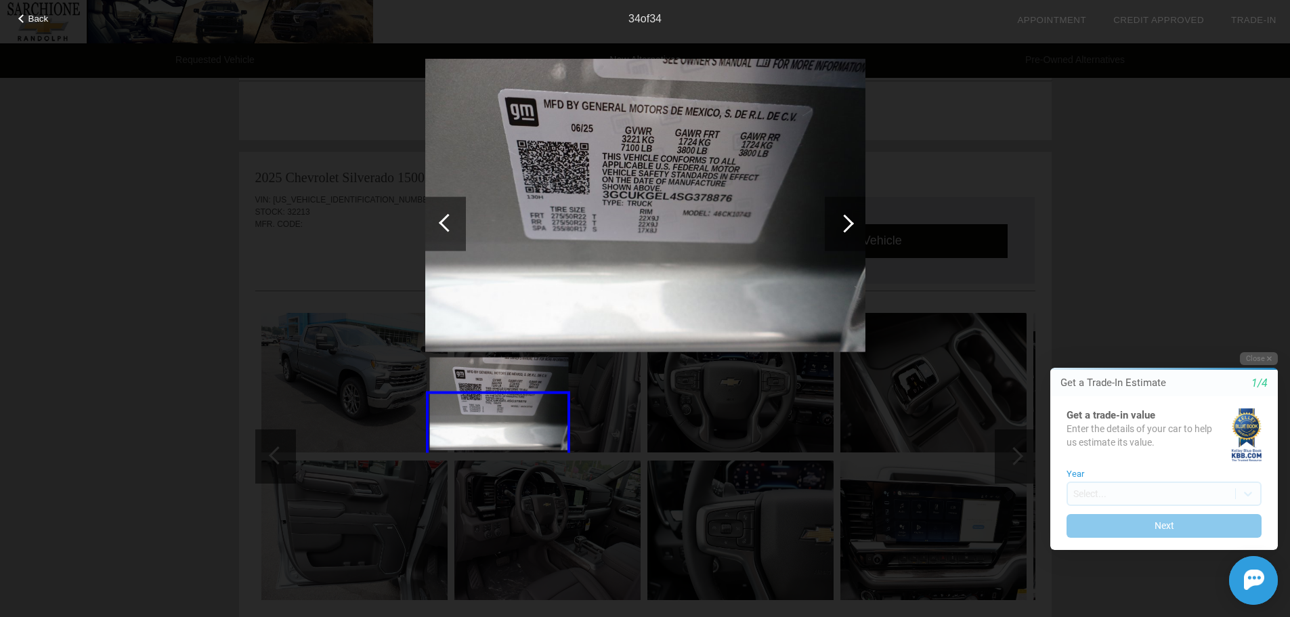
click at [847, 219] on div at bounding box center [845, 223] width 18 height 18
click at [28, 16] on span "Back" at bounding box center [38, 19] width 20 height 10
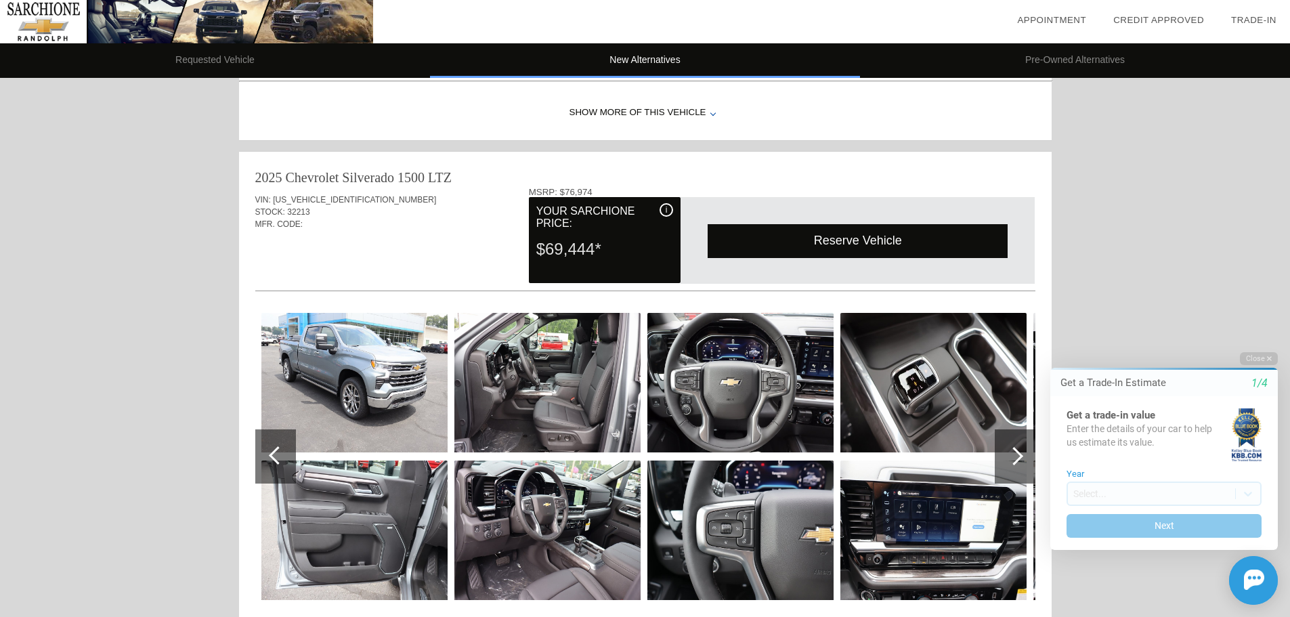
click at [666, 112] on div "Show More of this Vehicle" at bounding box center [645, 113] width 813 height 54
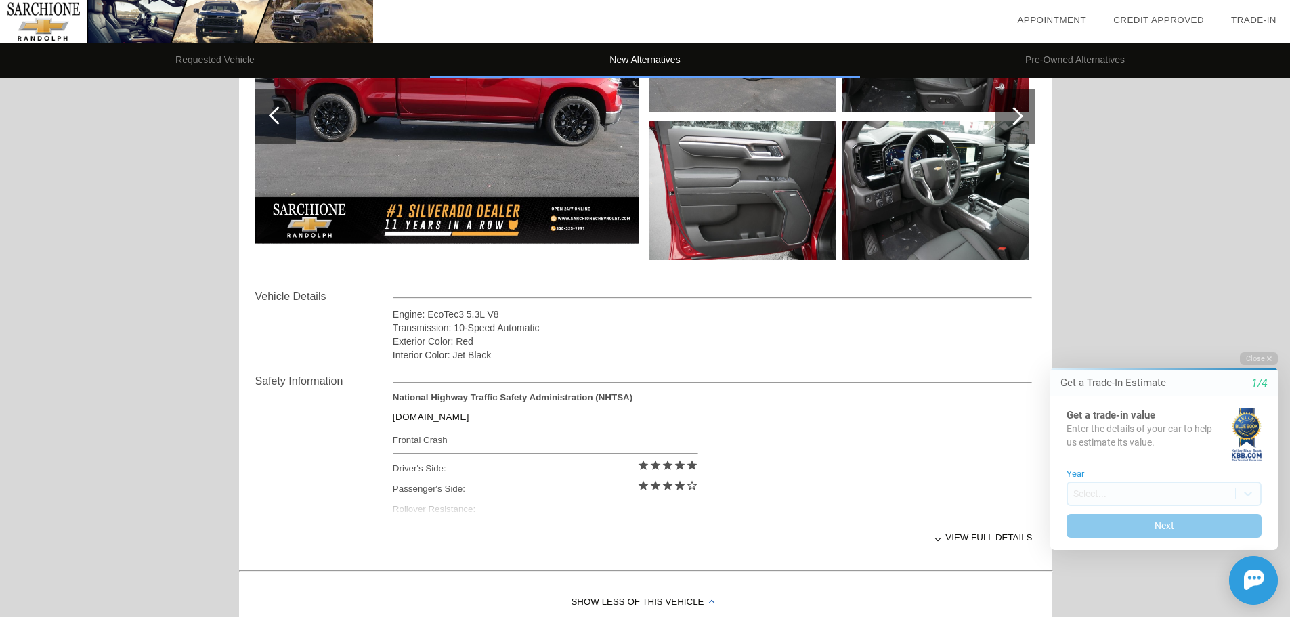
scroll to position [83, 0]
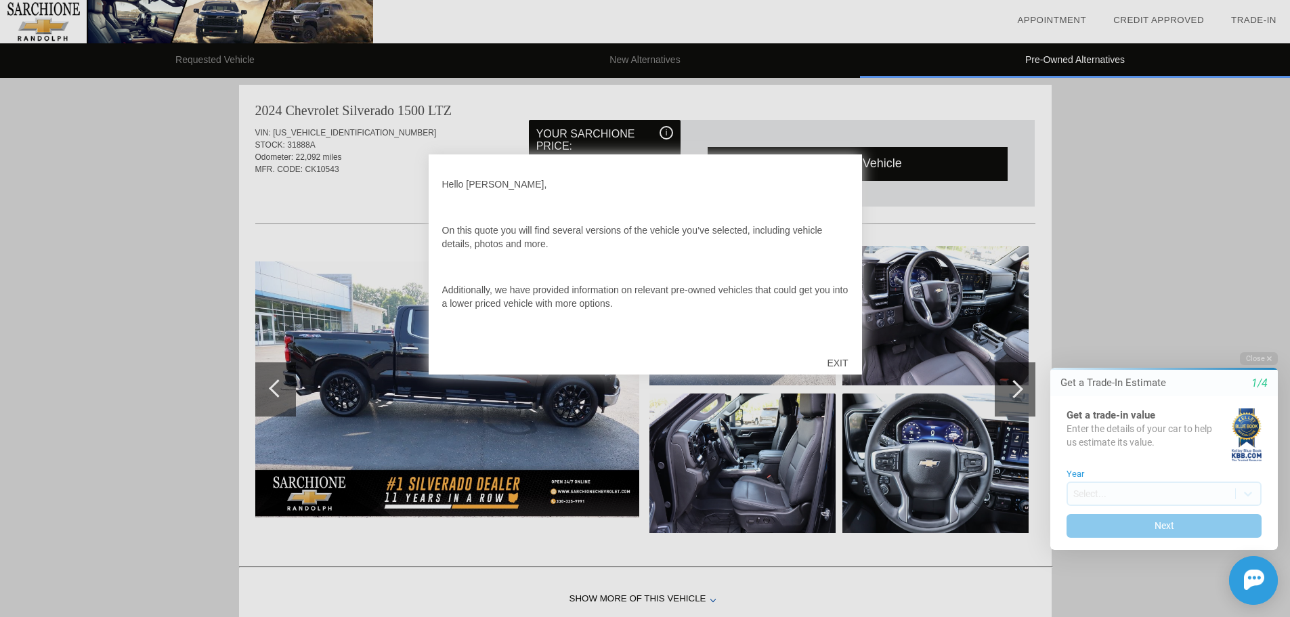
click at [836, 359] on div "EXIT" at bounding box center [837, 363] width 48 height 41
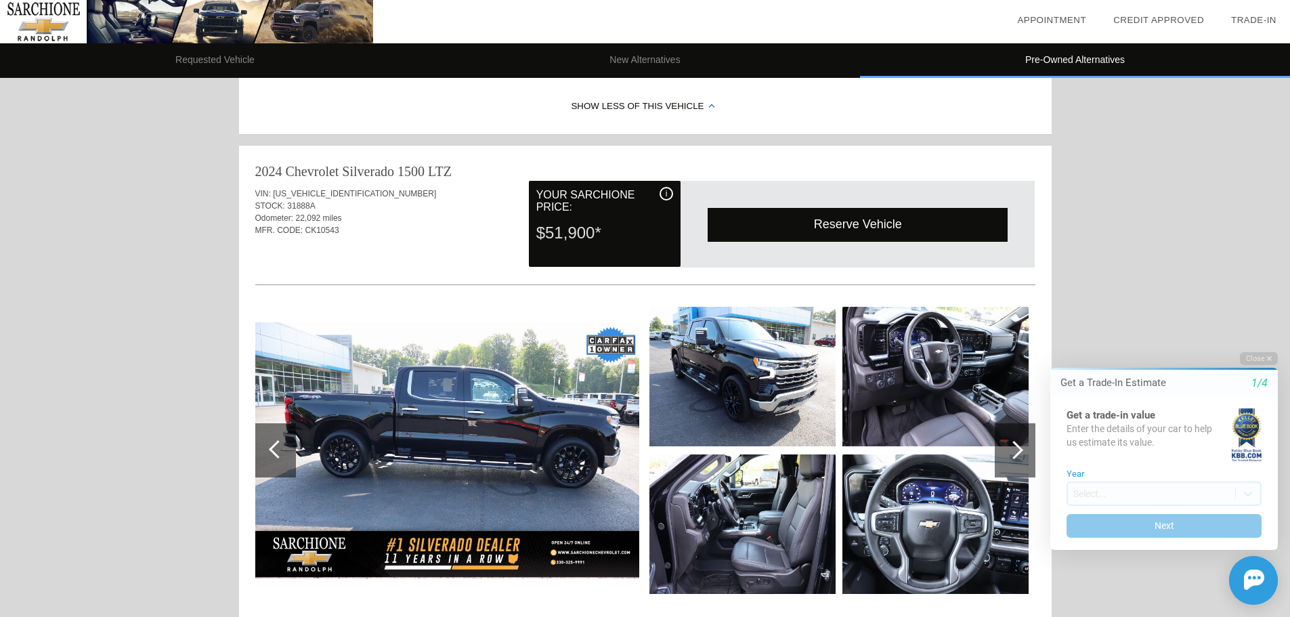
scroll to position [698, 0]
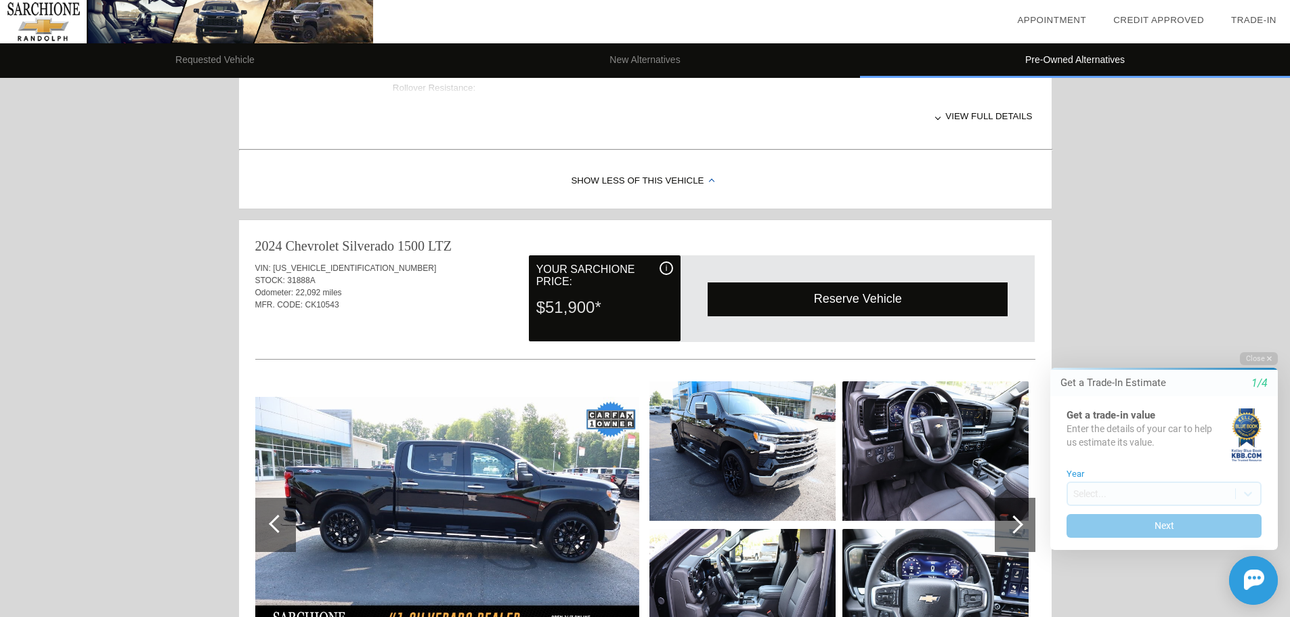
click at [650, 178] on div "Show Less of this Vehicle" at bounding box center [645, 181] width 813 height 54
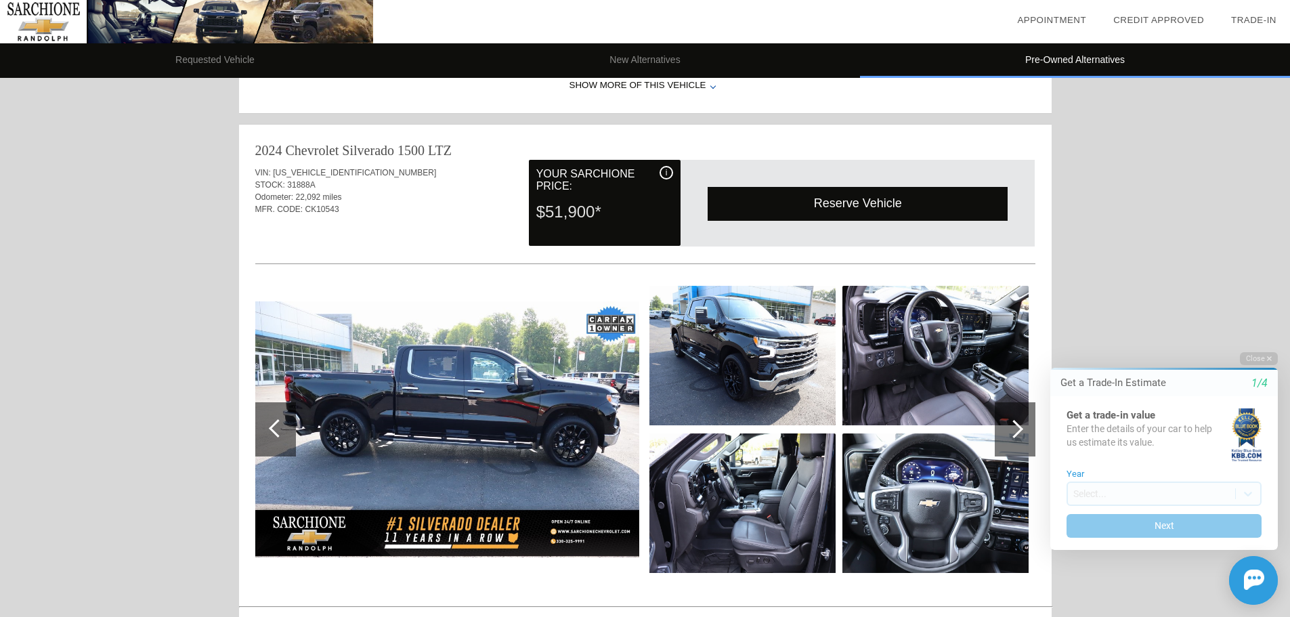
scroll to position [542, 0]
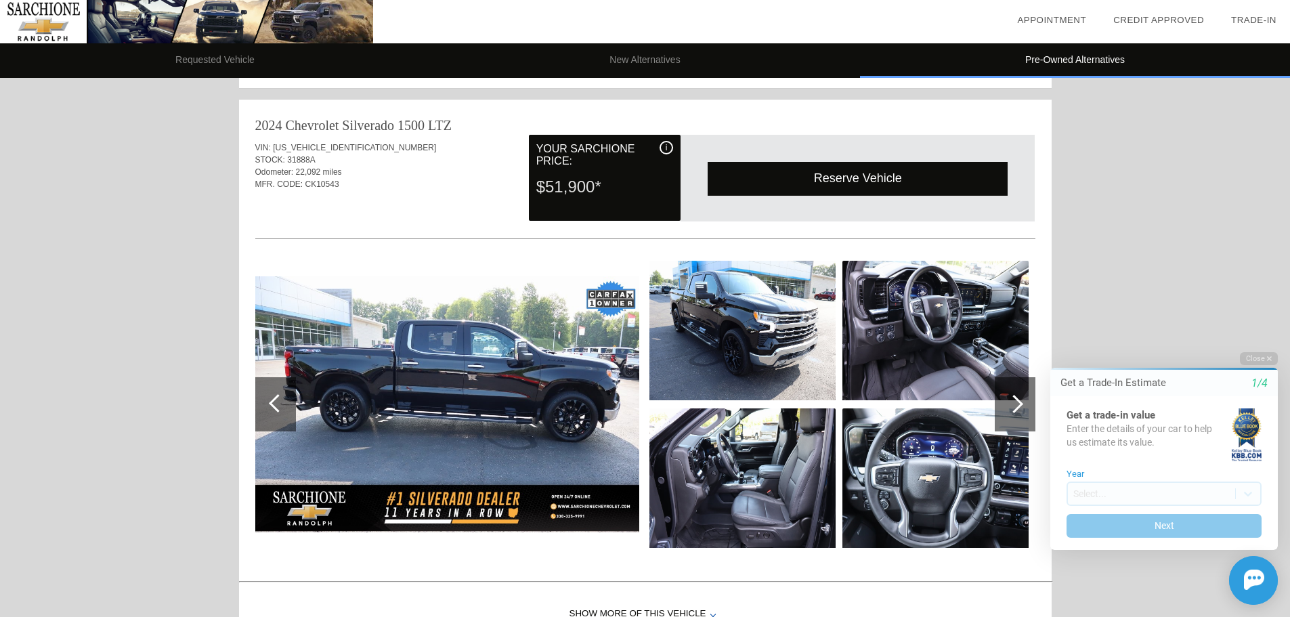
click at [1016, 411] on div at bounding box center [1014, 404] width 18 height 18
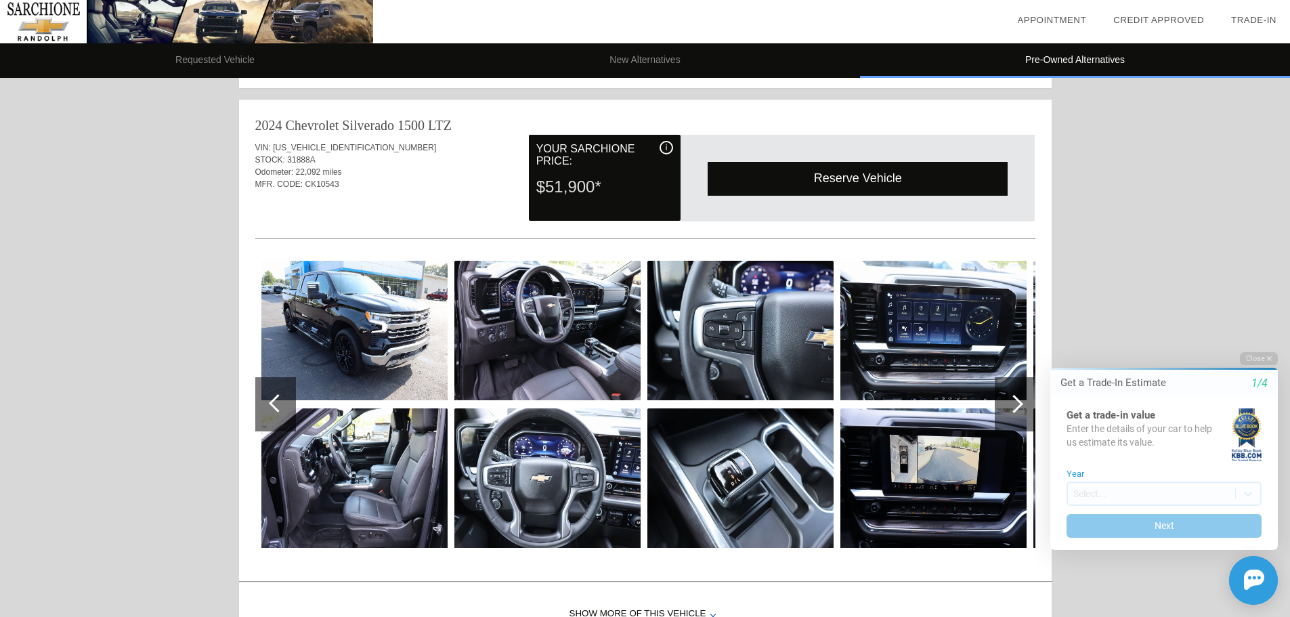
click at [1015, 410] on div at bounding box center [1014, 404] width 18 height 18
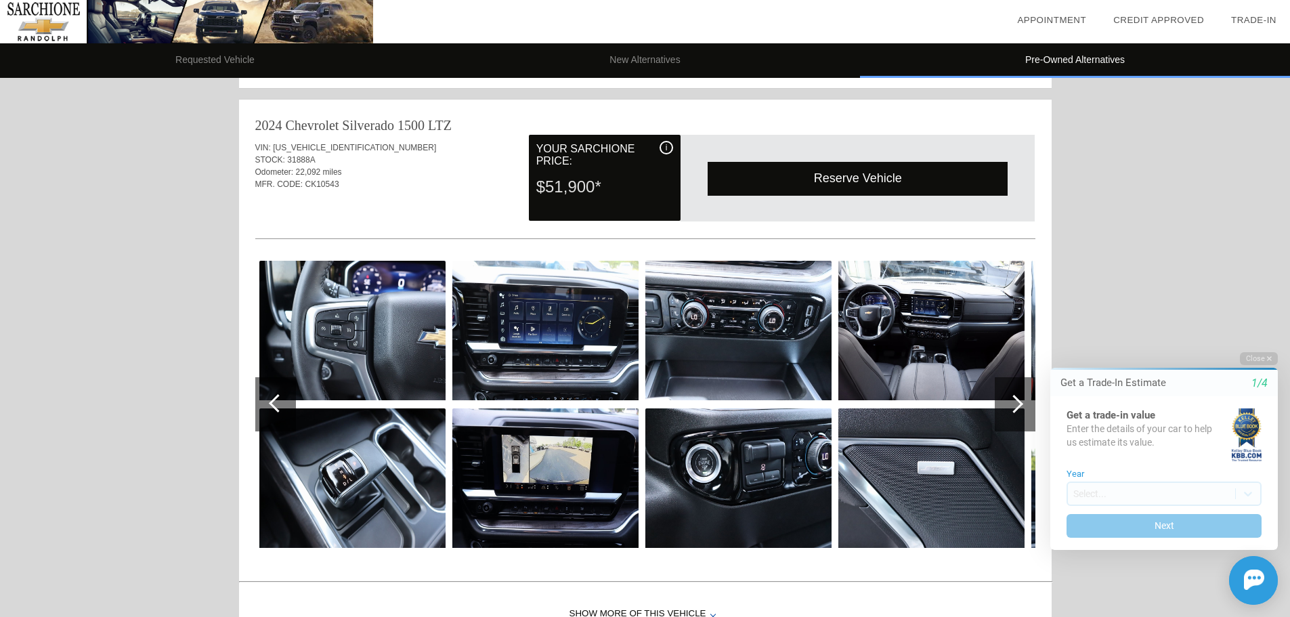
click at [1015, 410] on div at bounding box center [1014, 404] width 18 height 18
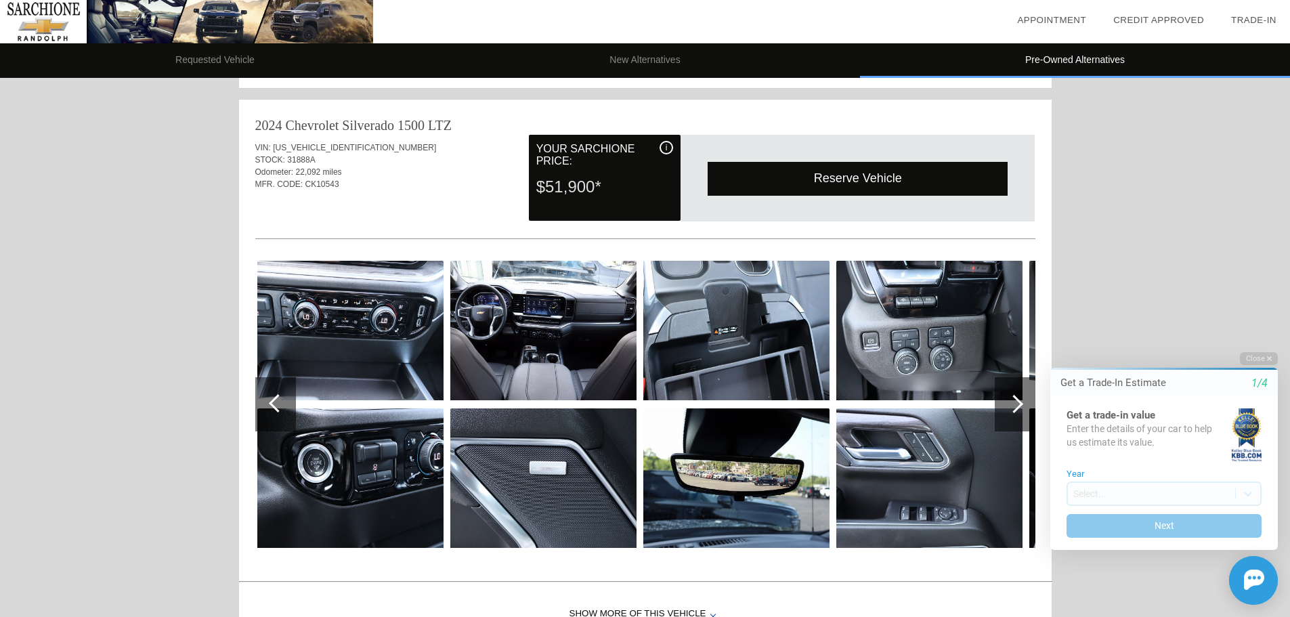
click at [1015, 410] on div at bounding box center [1014, 404] width 18 height 18
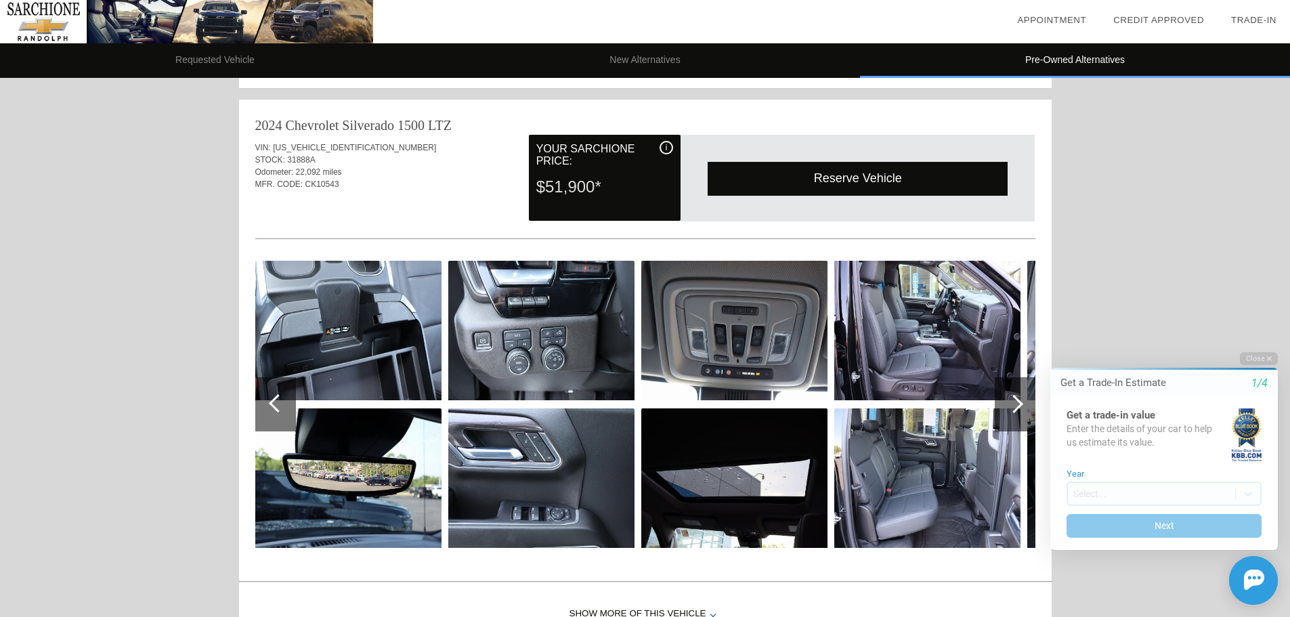
click at [1015, 410] on div at bounding box center [1014, 404] width 18 height 18
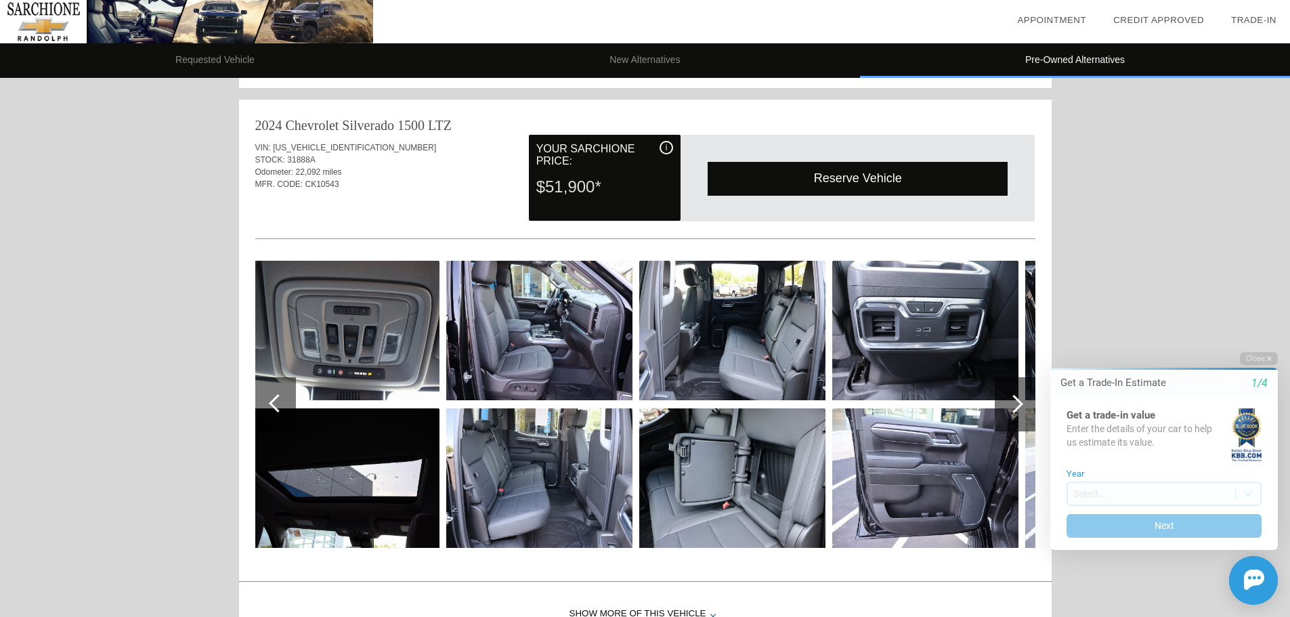
click at [1015, 410] on div at bounding box center [1014, 404] width 18 height 18
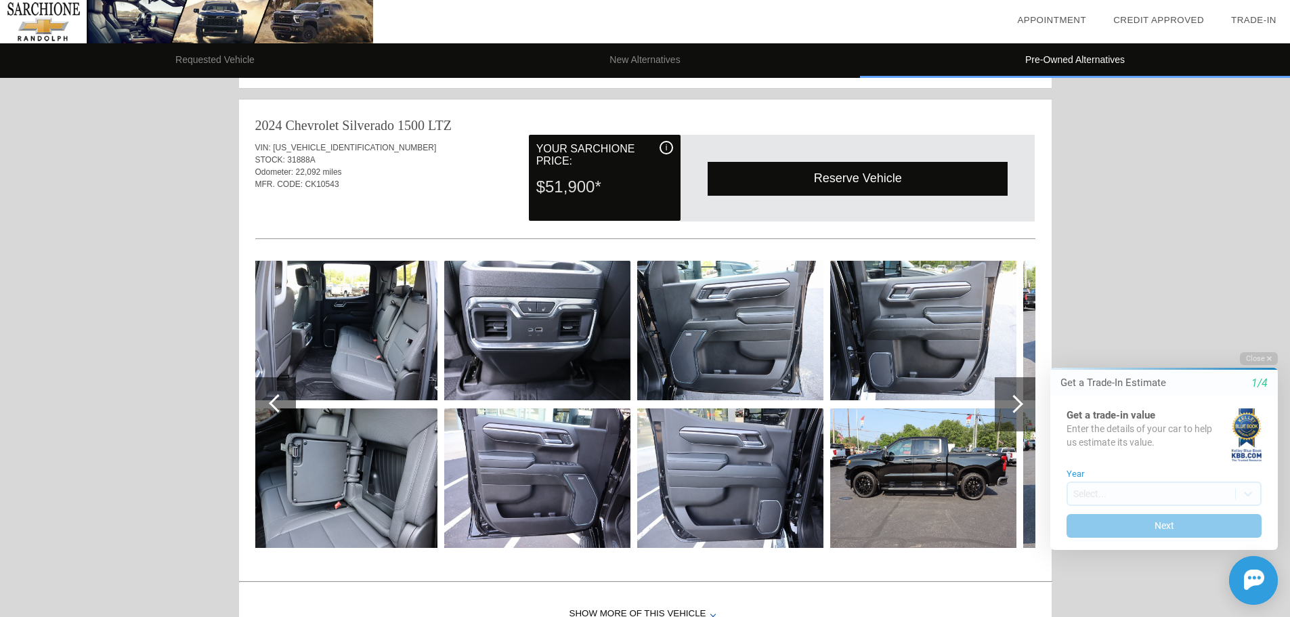
click at [1015, 410] on div at bounding box center [1014, 404] width 18 height 18
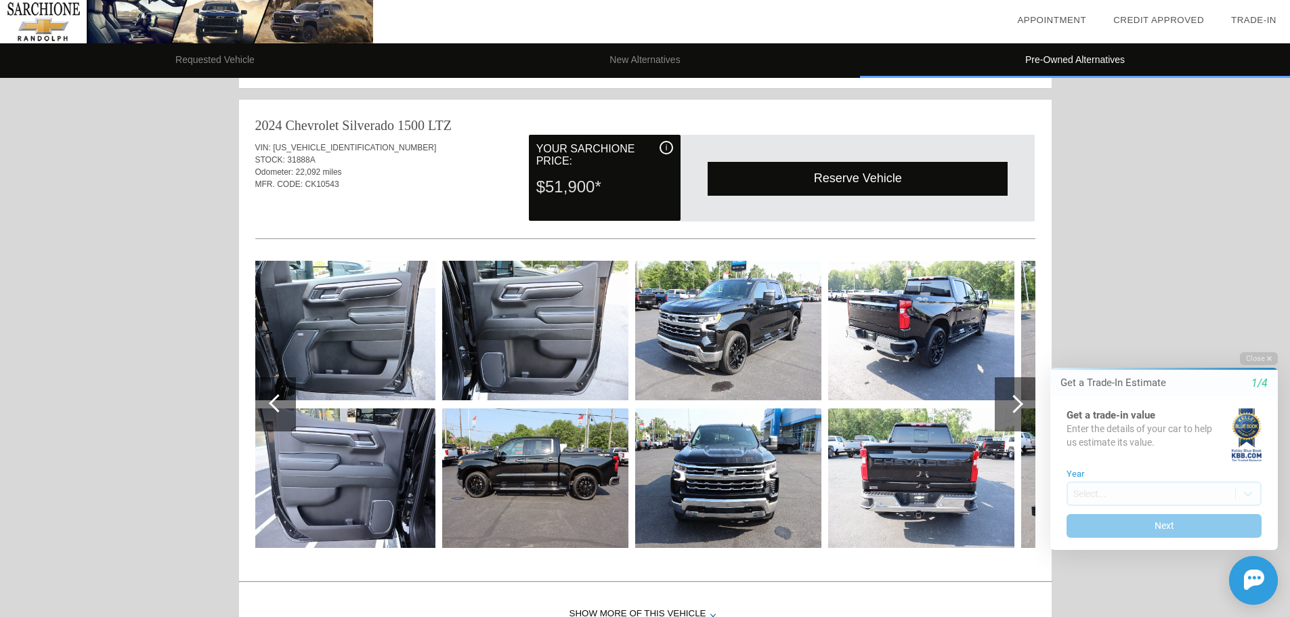
click at [1015, 410] on div at bounding box center [1014, 404] width 18 height 18
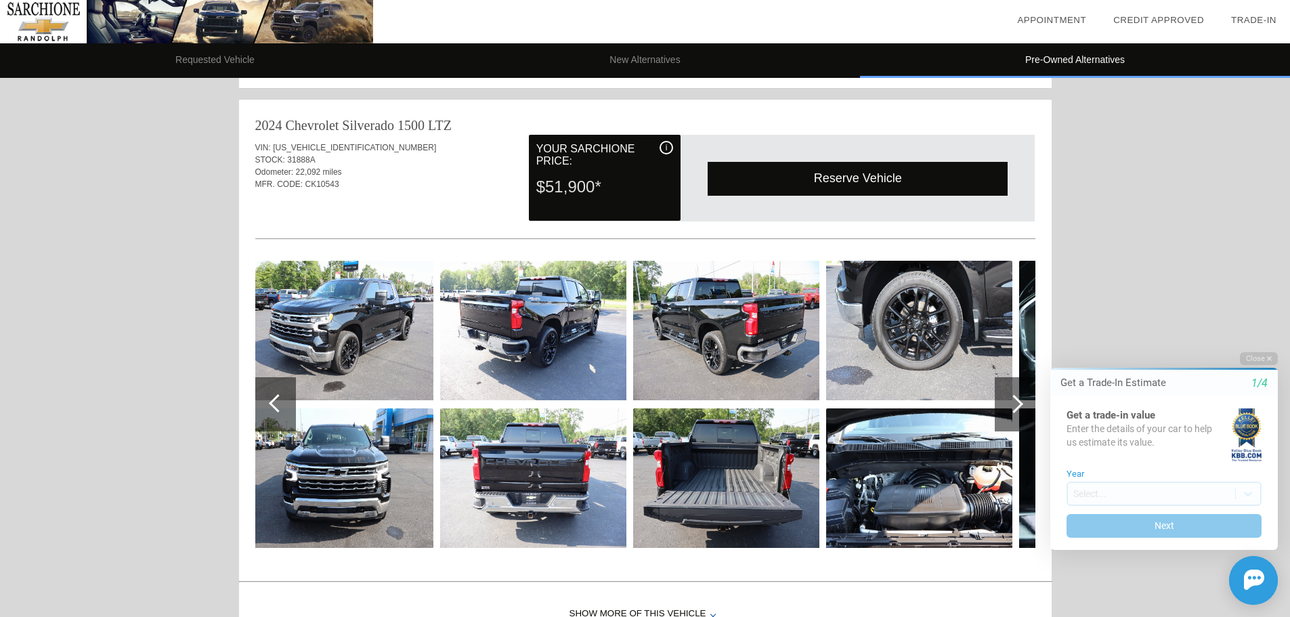
click at [1015, 410] on div at bounding box center [1014, 404] width 18 height 18
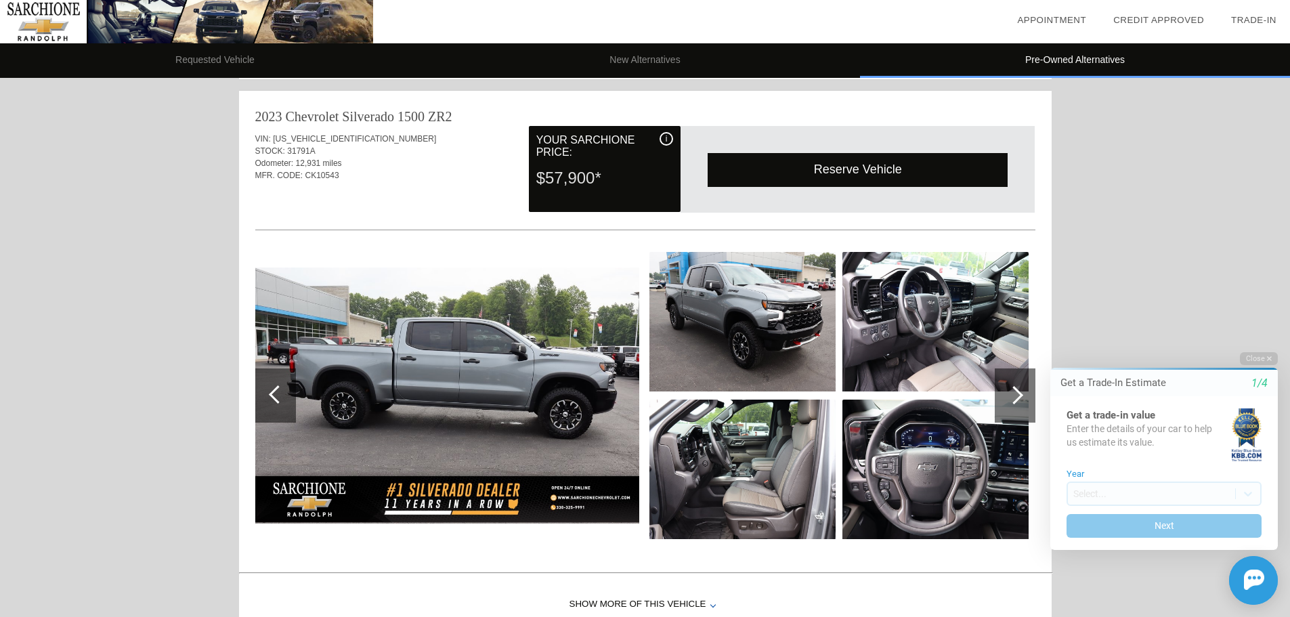
scroll to position [1730, 0]
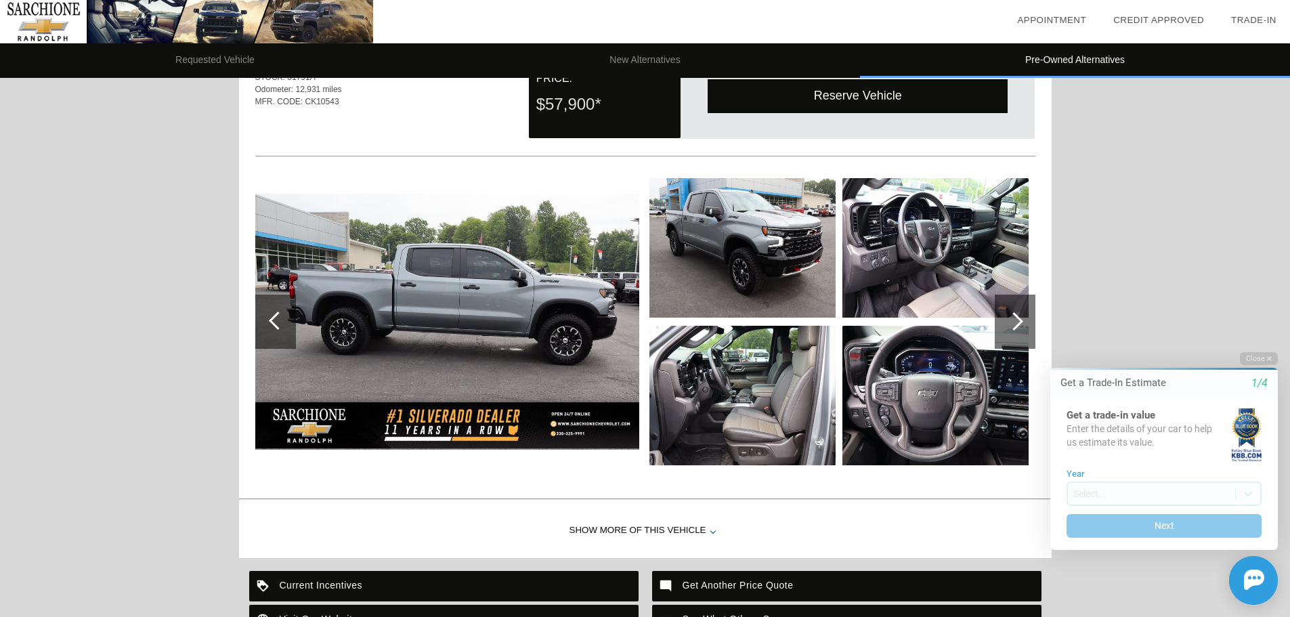
click at [706, 528] on div "Show More of this Vehicle" at bounding box center [645, 531] width 813 height 54
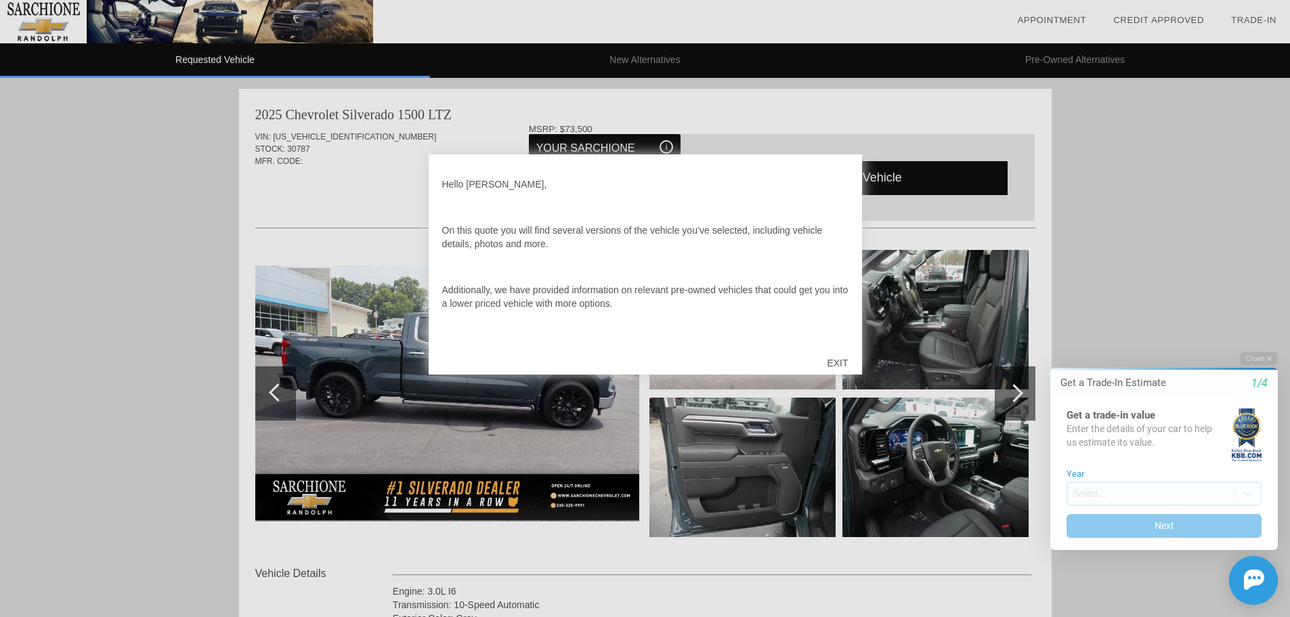
click at [838, 360] on div "EXIT" at bounding box center [837, 363] width 48 height 41
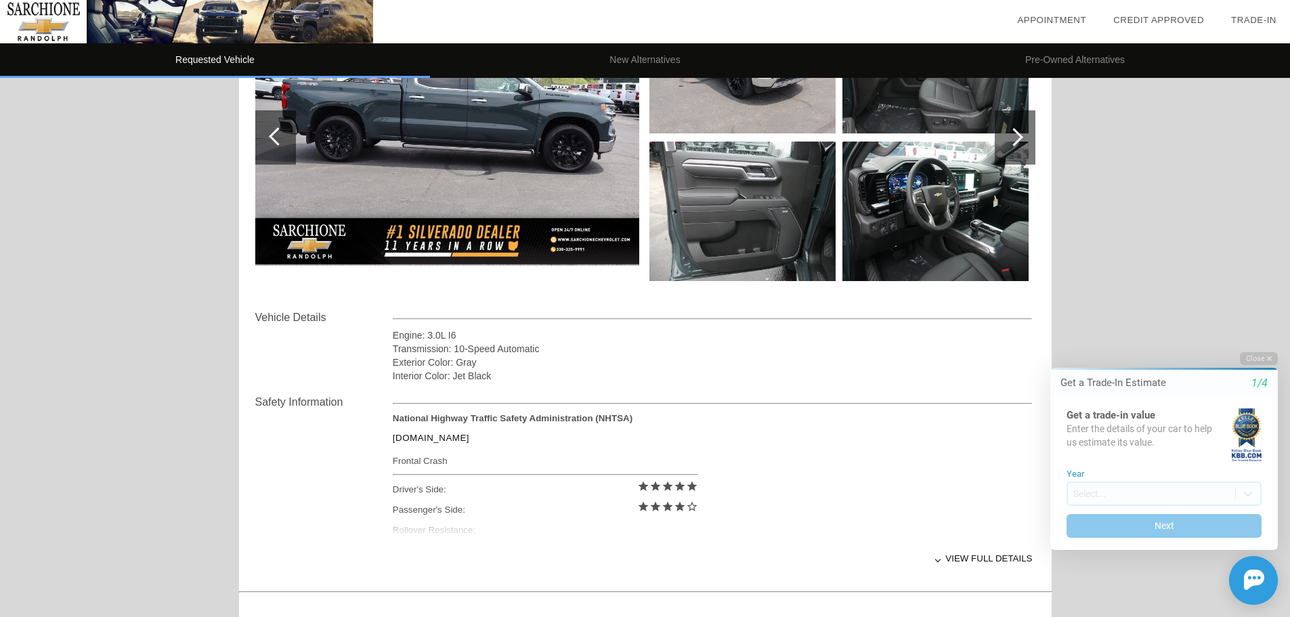
scroll to position [271, 0]
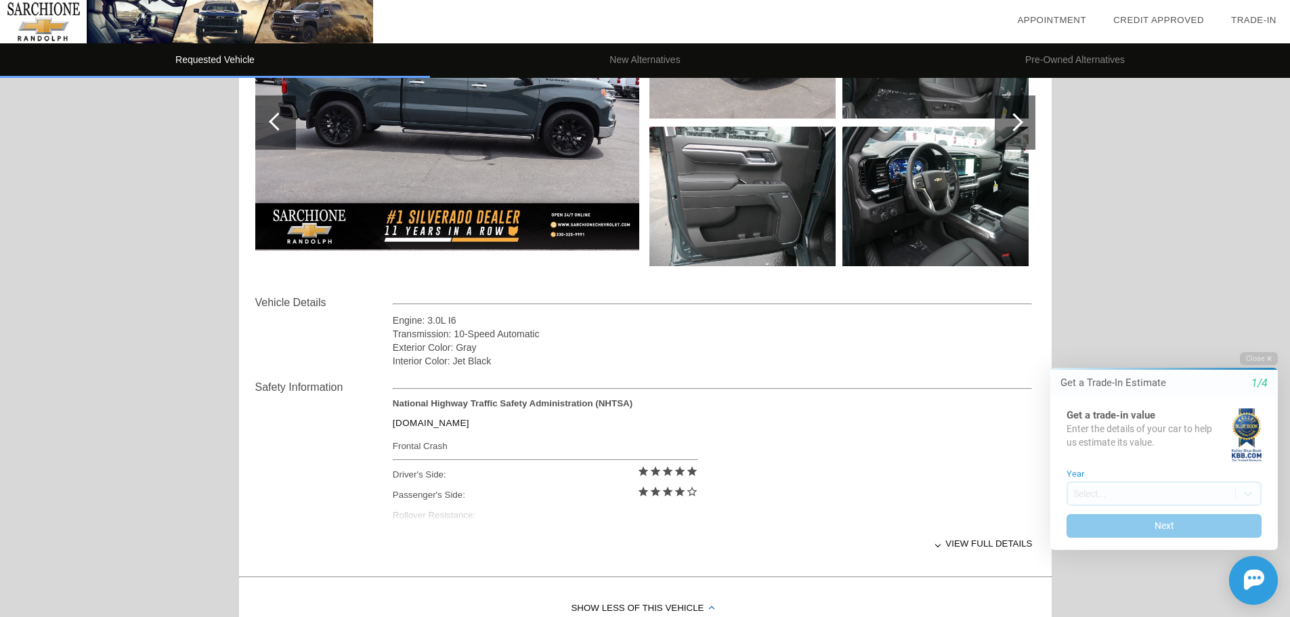
click at [989, 544] on div "View full details" at bounding box center [713, 543] width 640 height 33
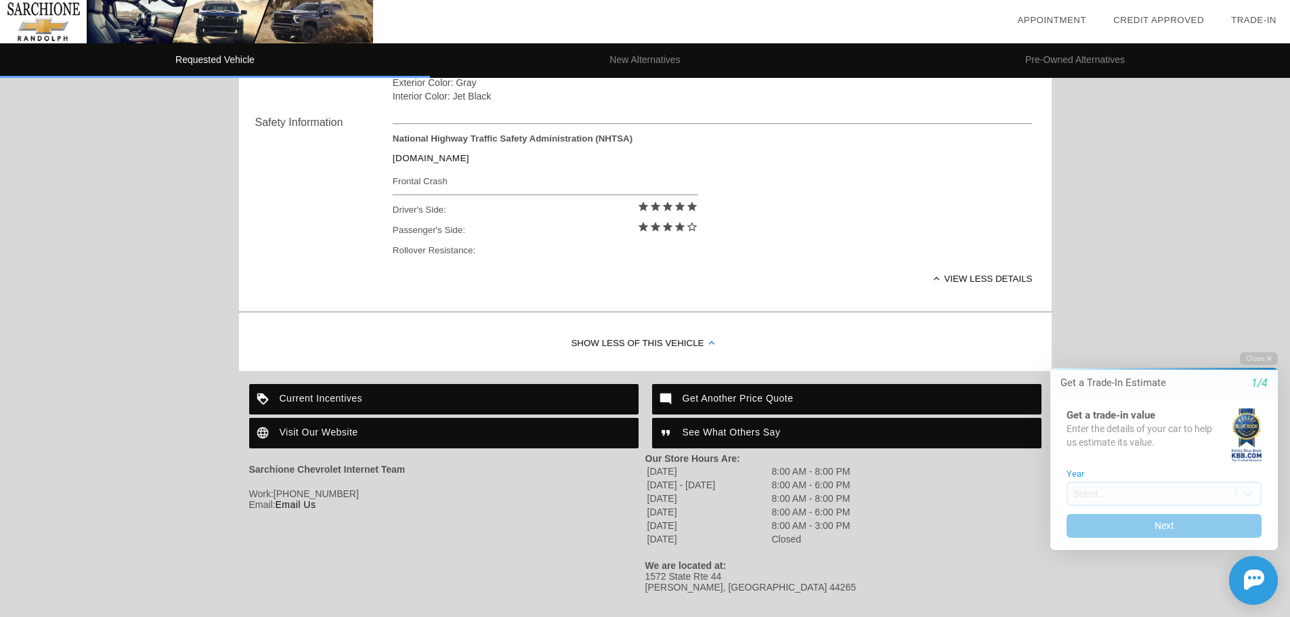
scroll to position [542, 0]
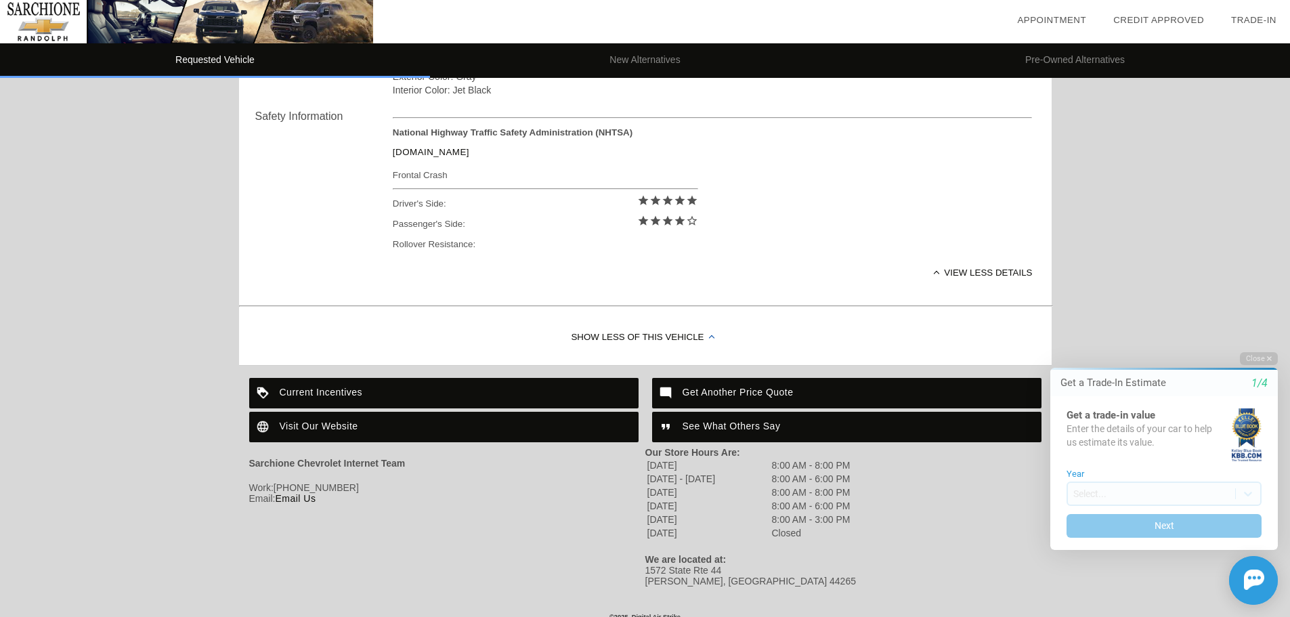
click at [372, 384] on div "Current Incentives" at bounding box center [443, 393] width 389 height 30
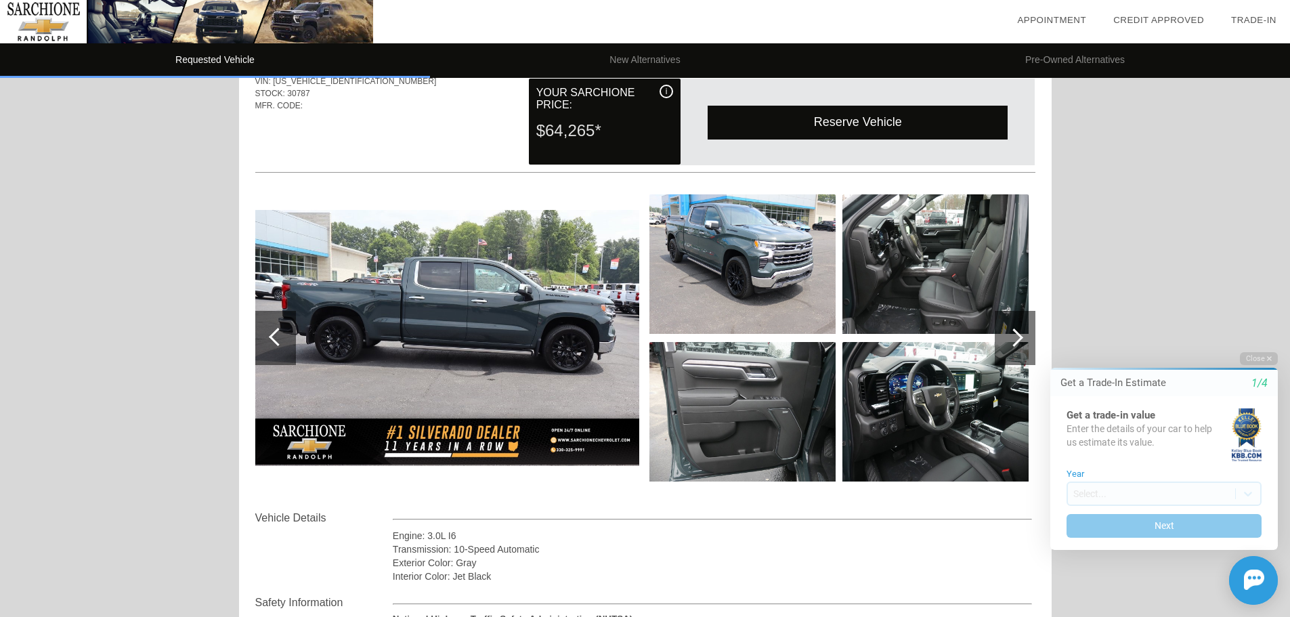
scroll to position [0, 0]
